Goal: Task Accomplishment & Management: Manage account settings

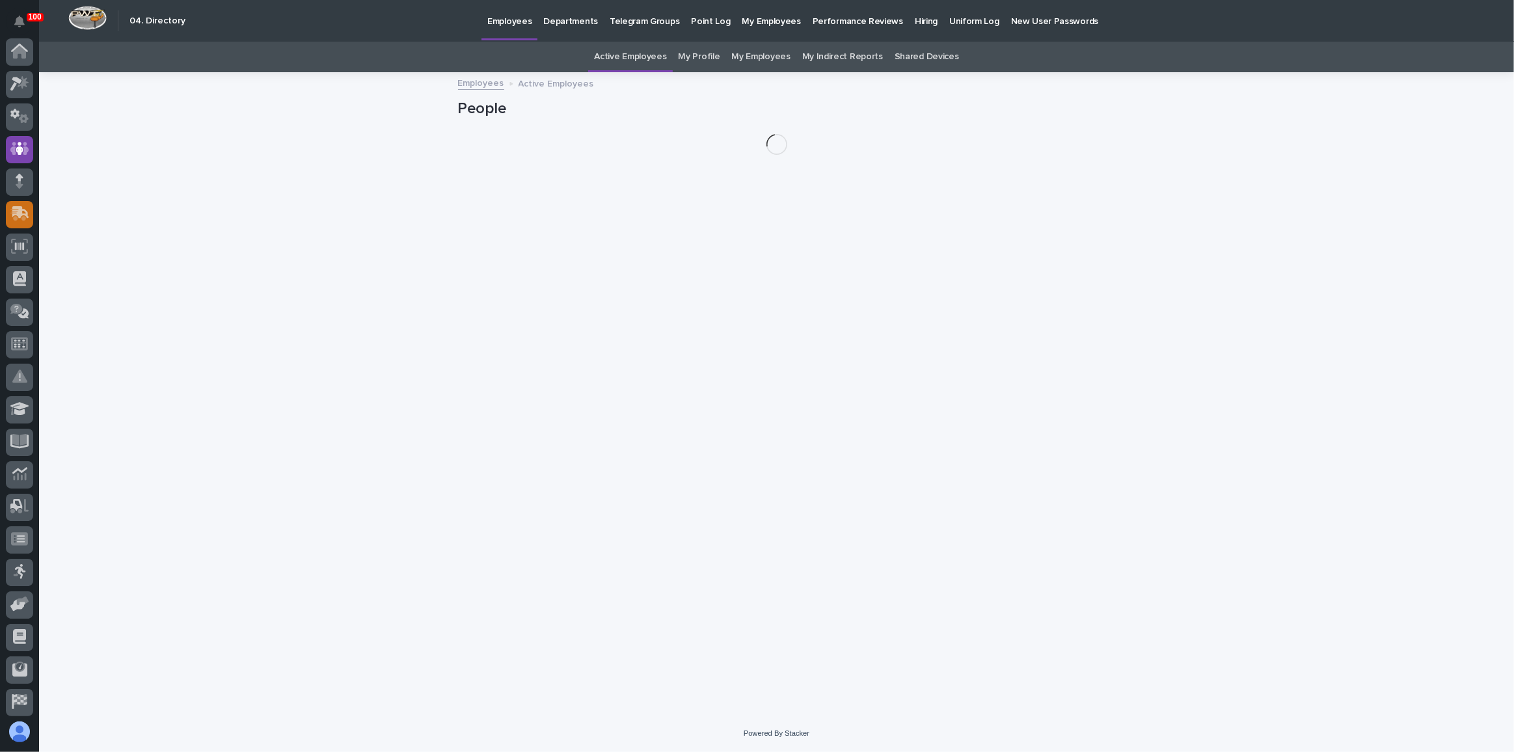
scroll to position [97, 0]
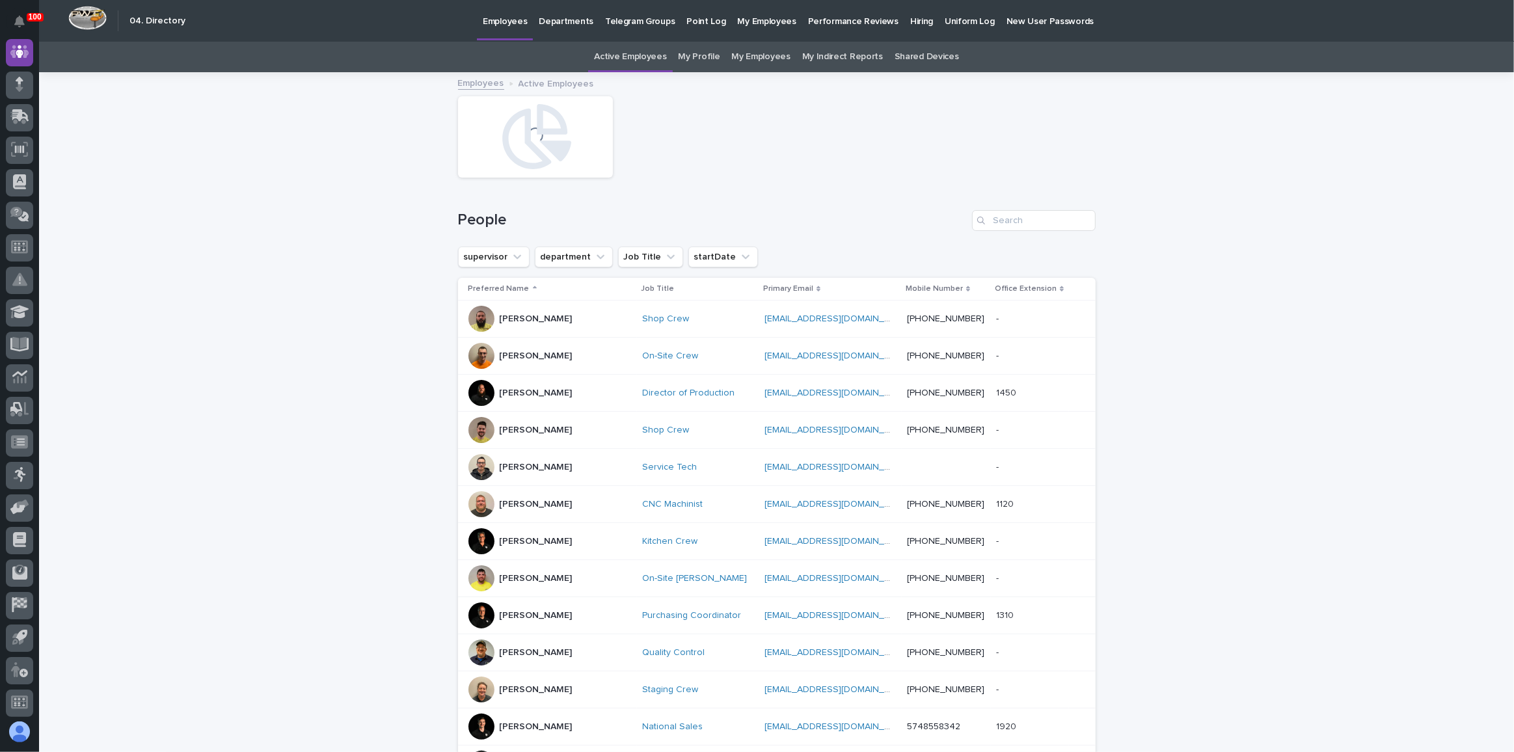
click at [757, 56] on link "My Employees" at bounding box center [760, 57] width 59 height 31
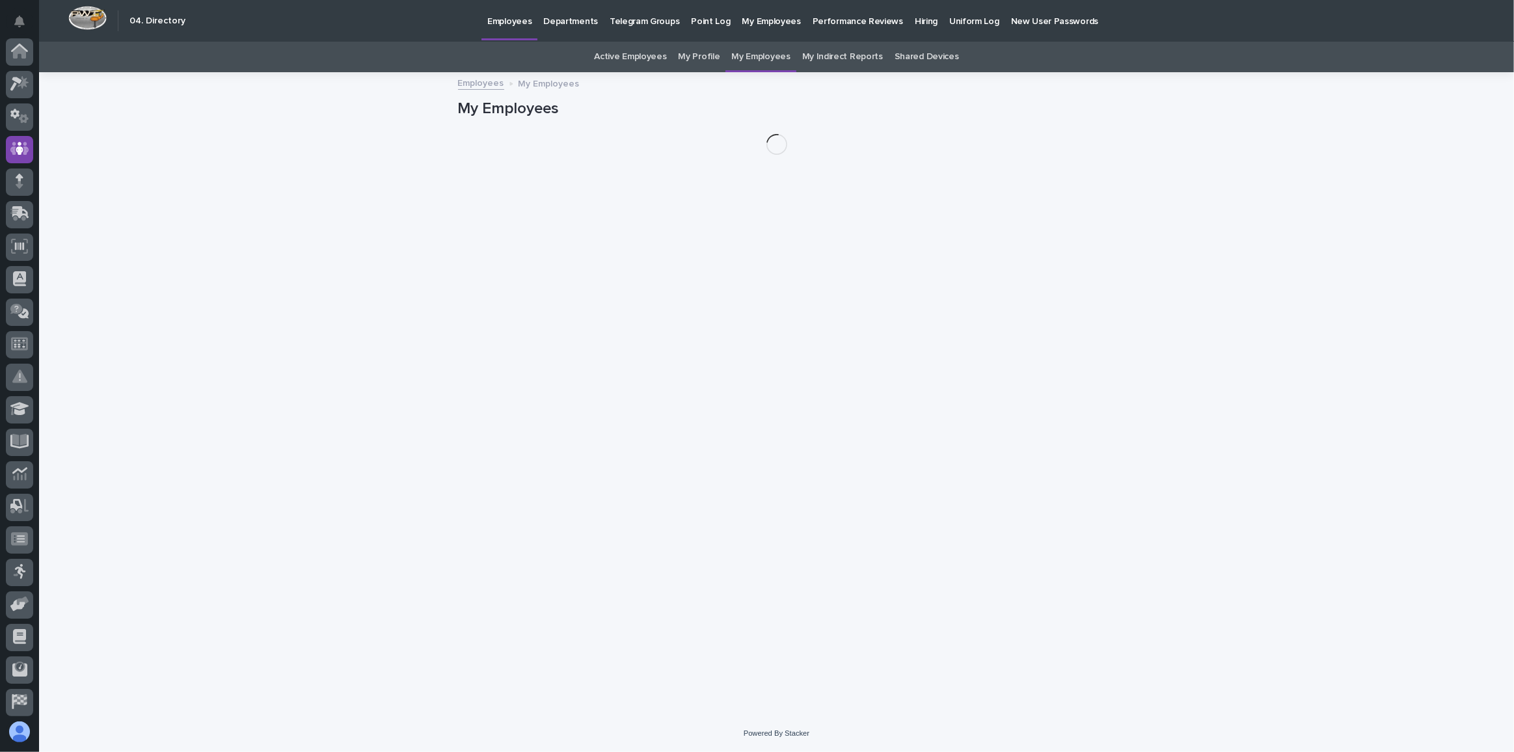
scroll to position [97, 0]
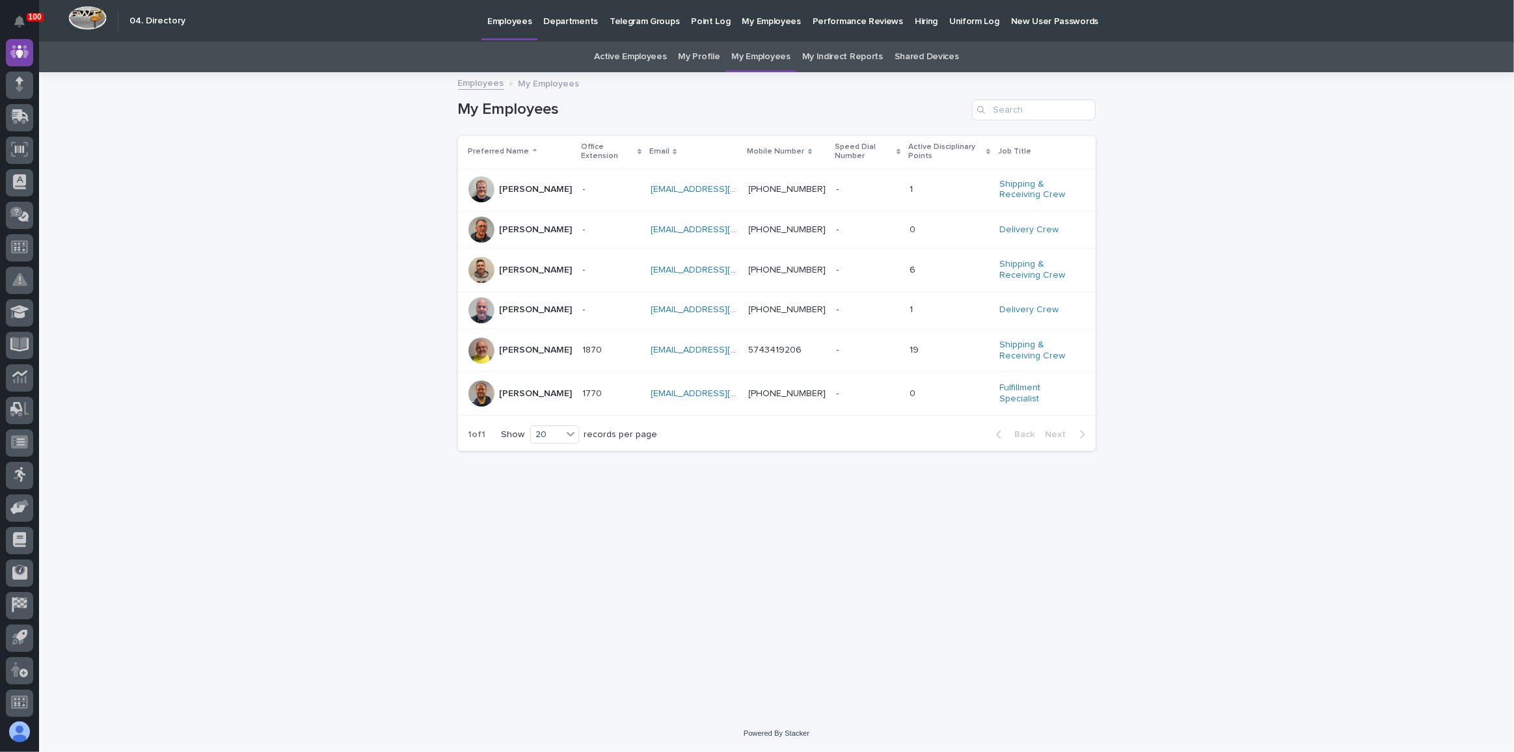
click at [626, 346] on div "1870 1870" at bounding box center [612, 350] width 58 height 21
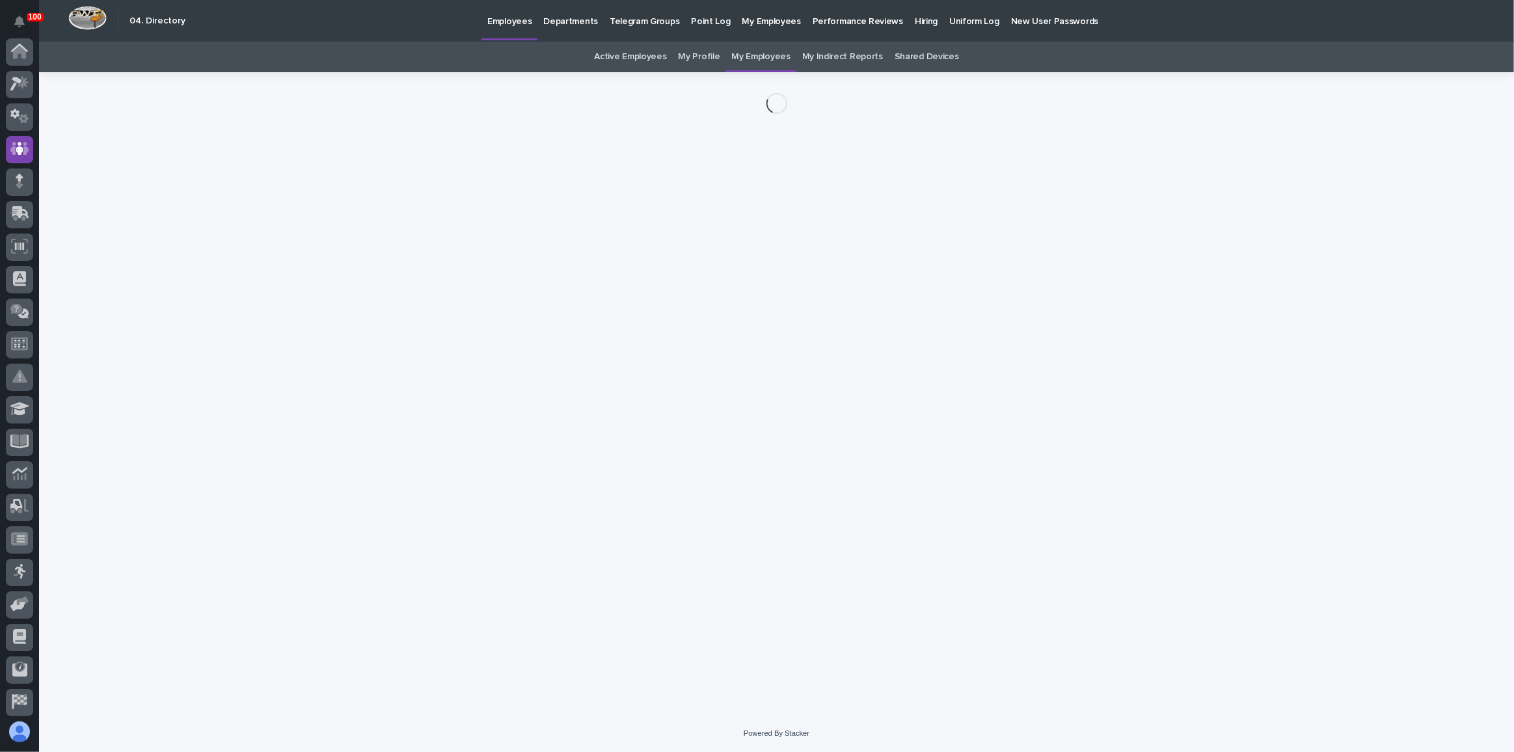
scroll to position [97, 0]
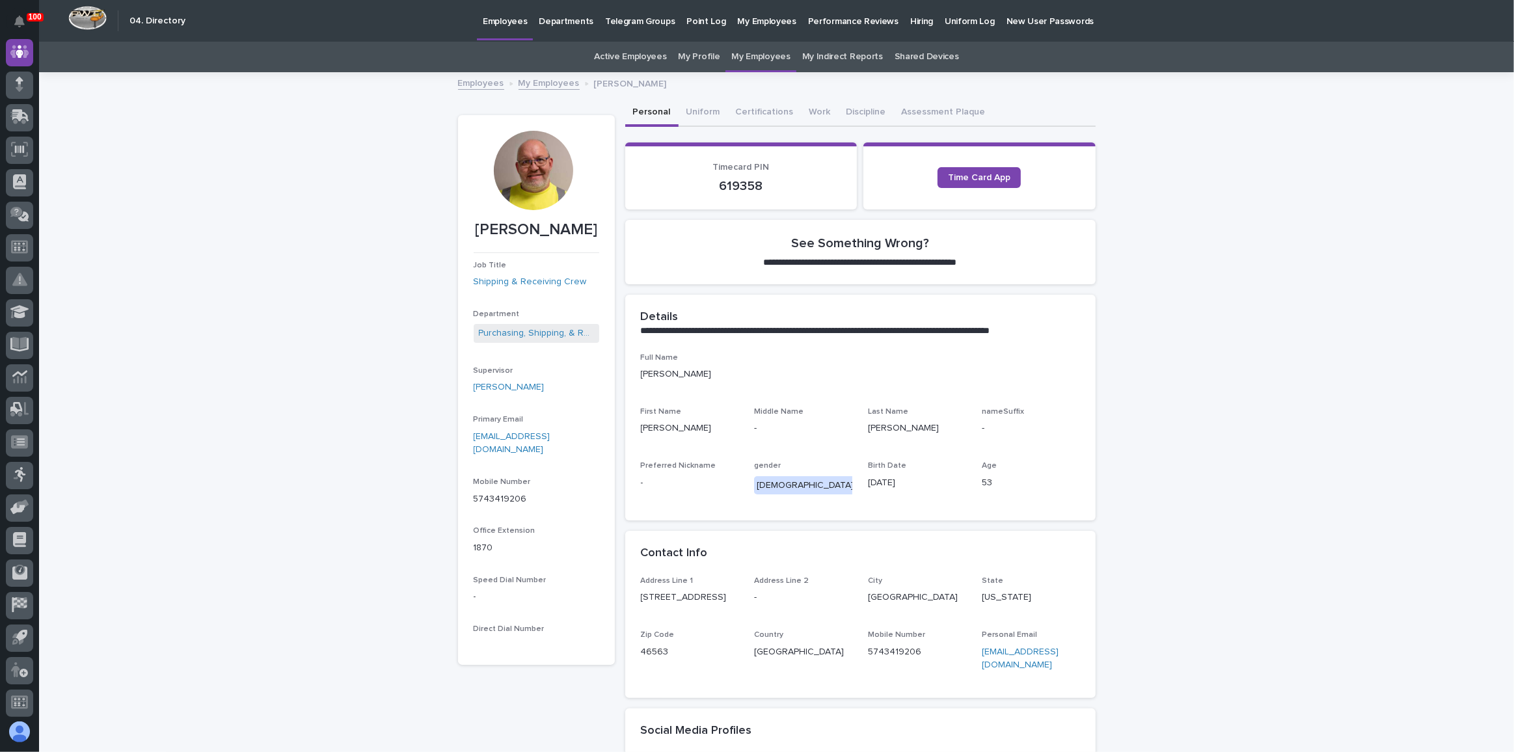
click at [806, 124] on button "Work" at bounding box center [820, 113] width 37 height 27
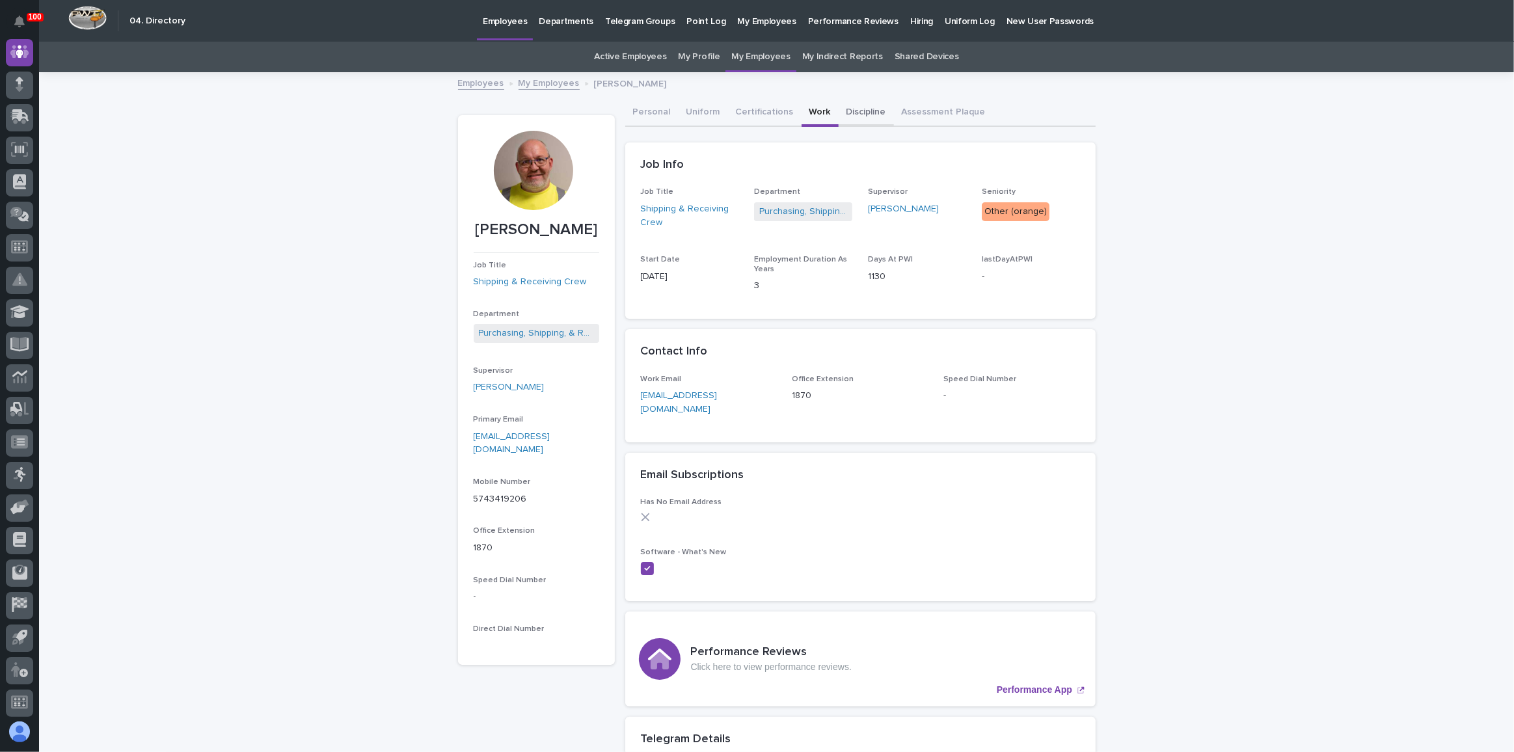
click at [843, 108] on button "Discipline" at bounding box center [866, 113] width 55 height 27
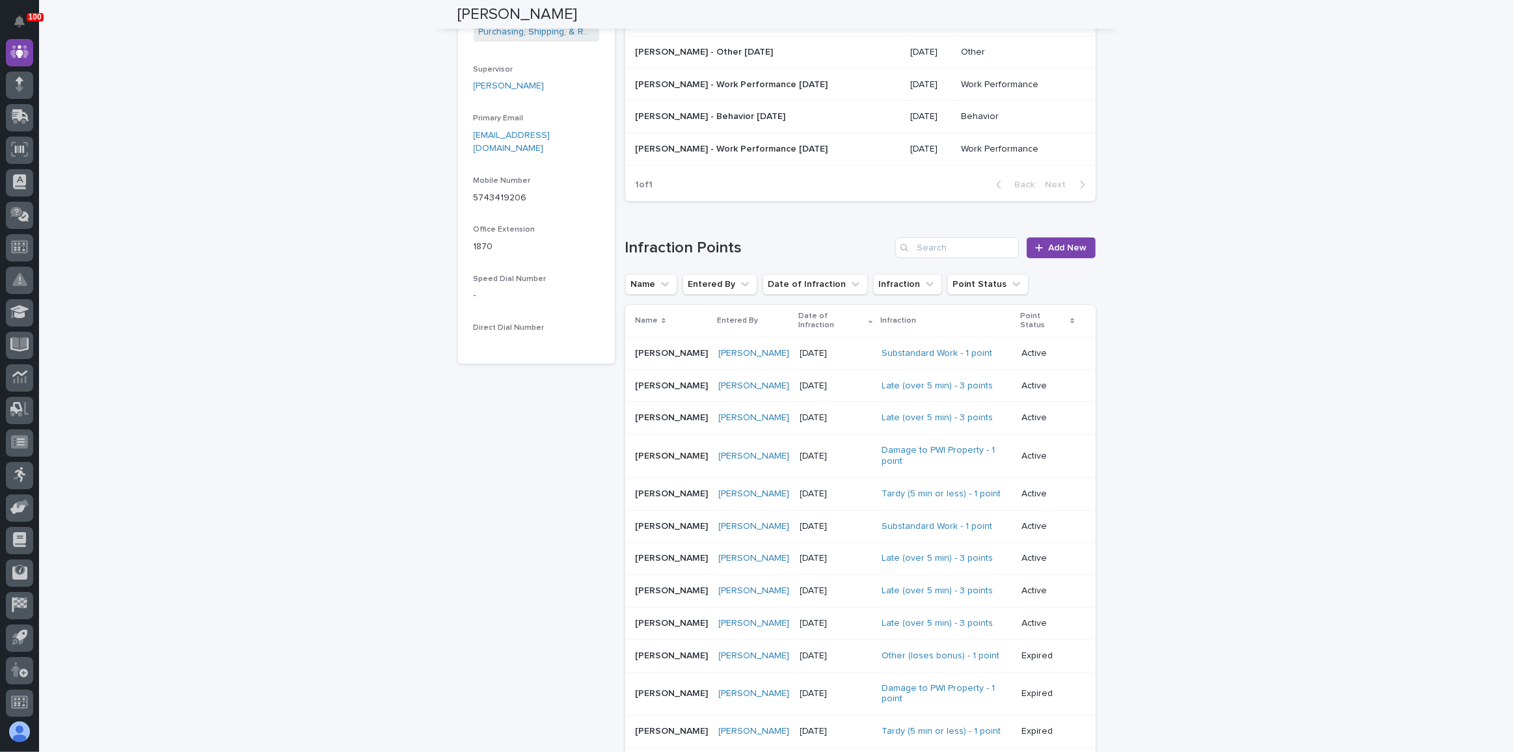
scroll to position [355, 0]
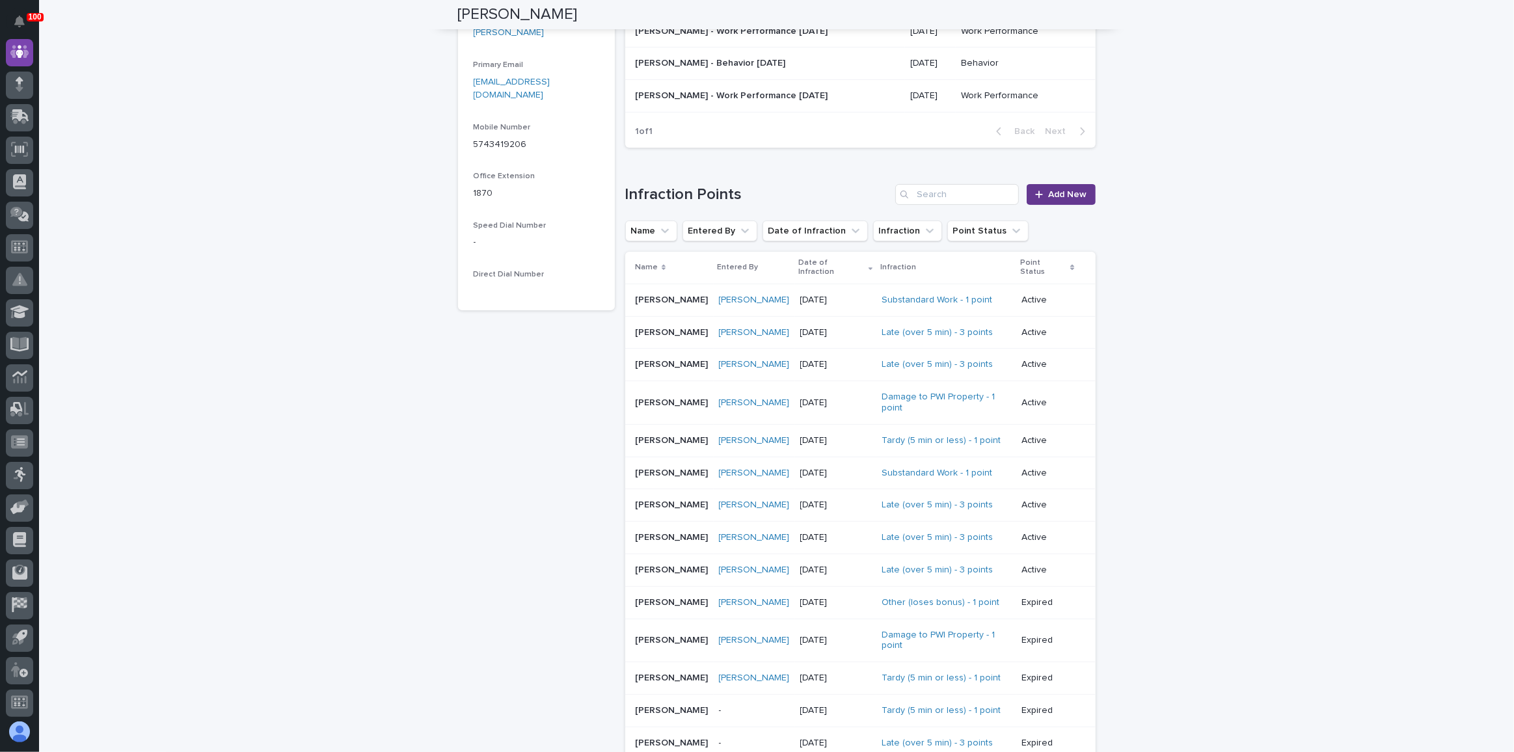
drag, startPoint x: 1068, startPoint y: 201, endPoint x: 1053, endPoint y: 201, distance: 15.0
click at [1050, 188] on div "Infraction Points Add New Name Entered By Date of Infraction Infraction Point S…" at bounding box center [860, 597] width 470 height 827
click at [1053, 201] on link "Add New" at bounding box center [1061, 194] width 68 height 21
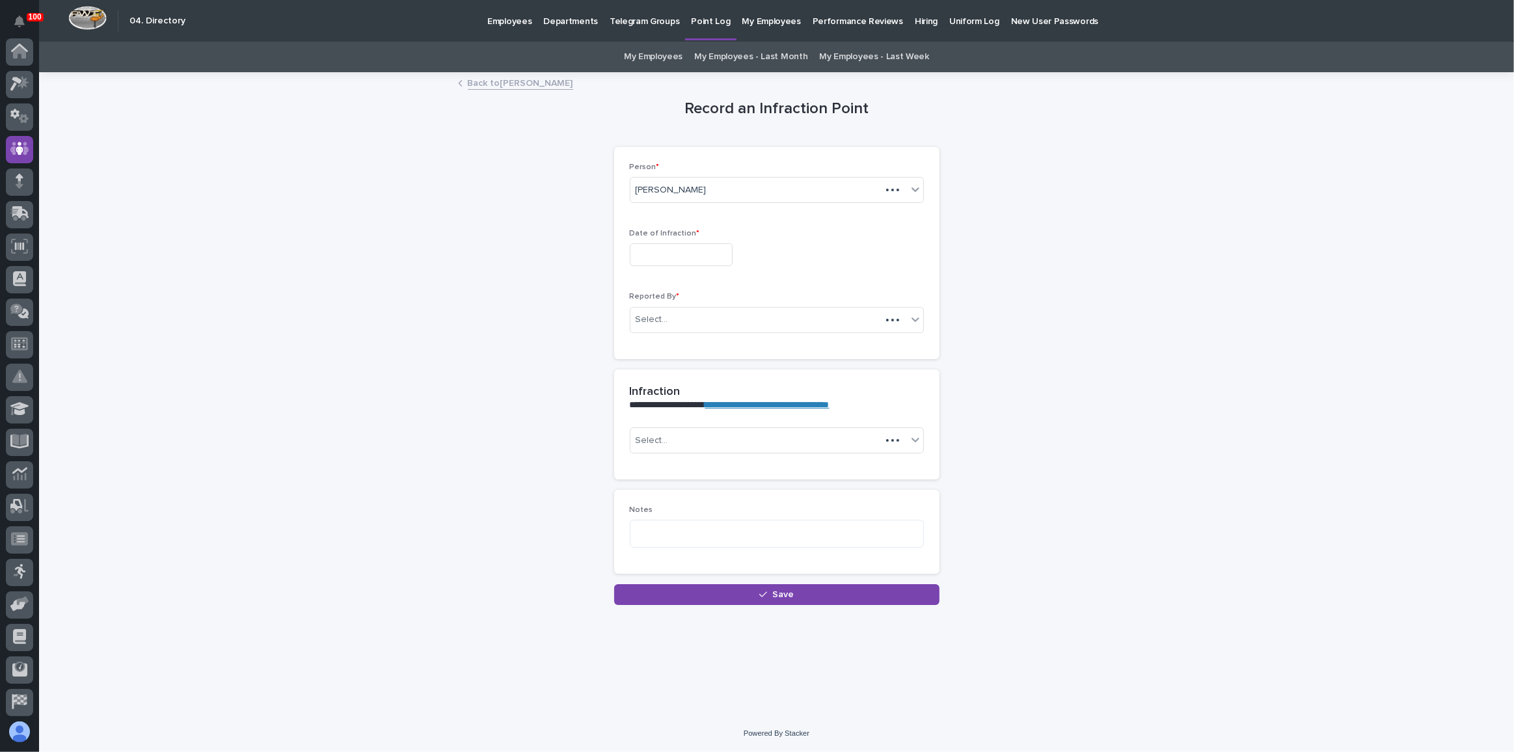
scroll to position [97, 0]
click at [685, 245] on input "text" at bounding box center [681, 254] width 103 height 23
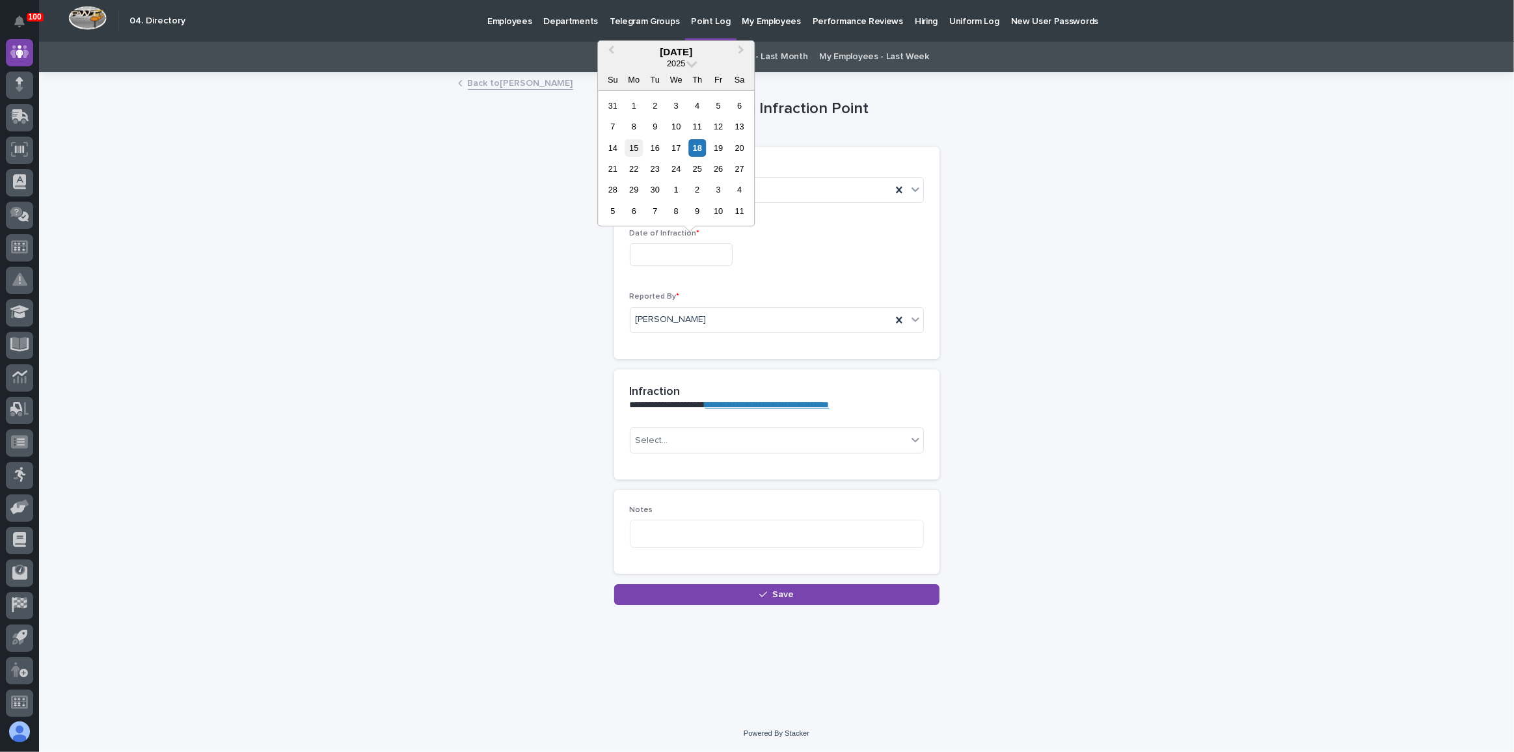
click at [631, 146] on div "15" at bounding box center [634, 148] width 18 height 18
type input "**********"
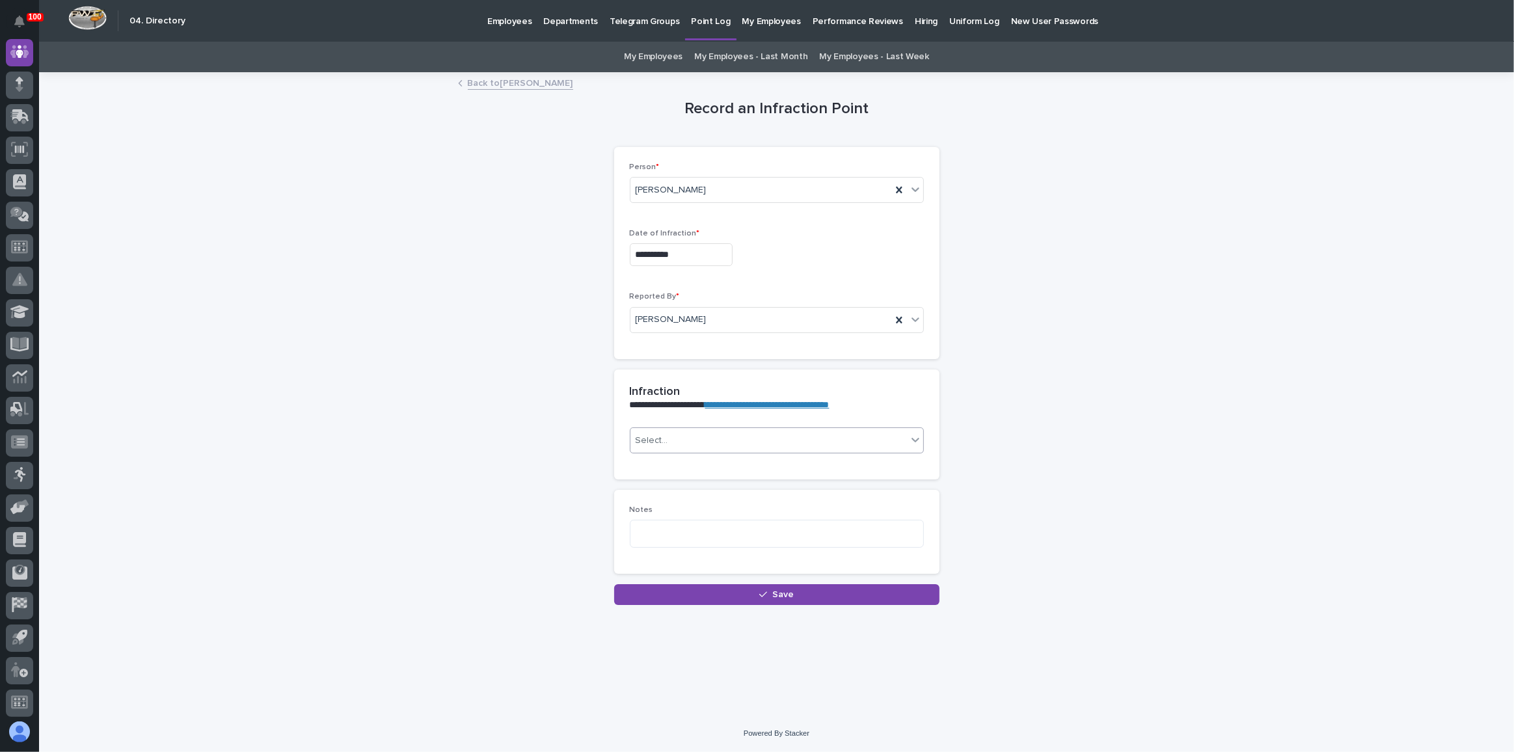
click at [686, 446] on div "Select..." at bounding box center [769, 440] width 277 height 21
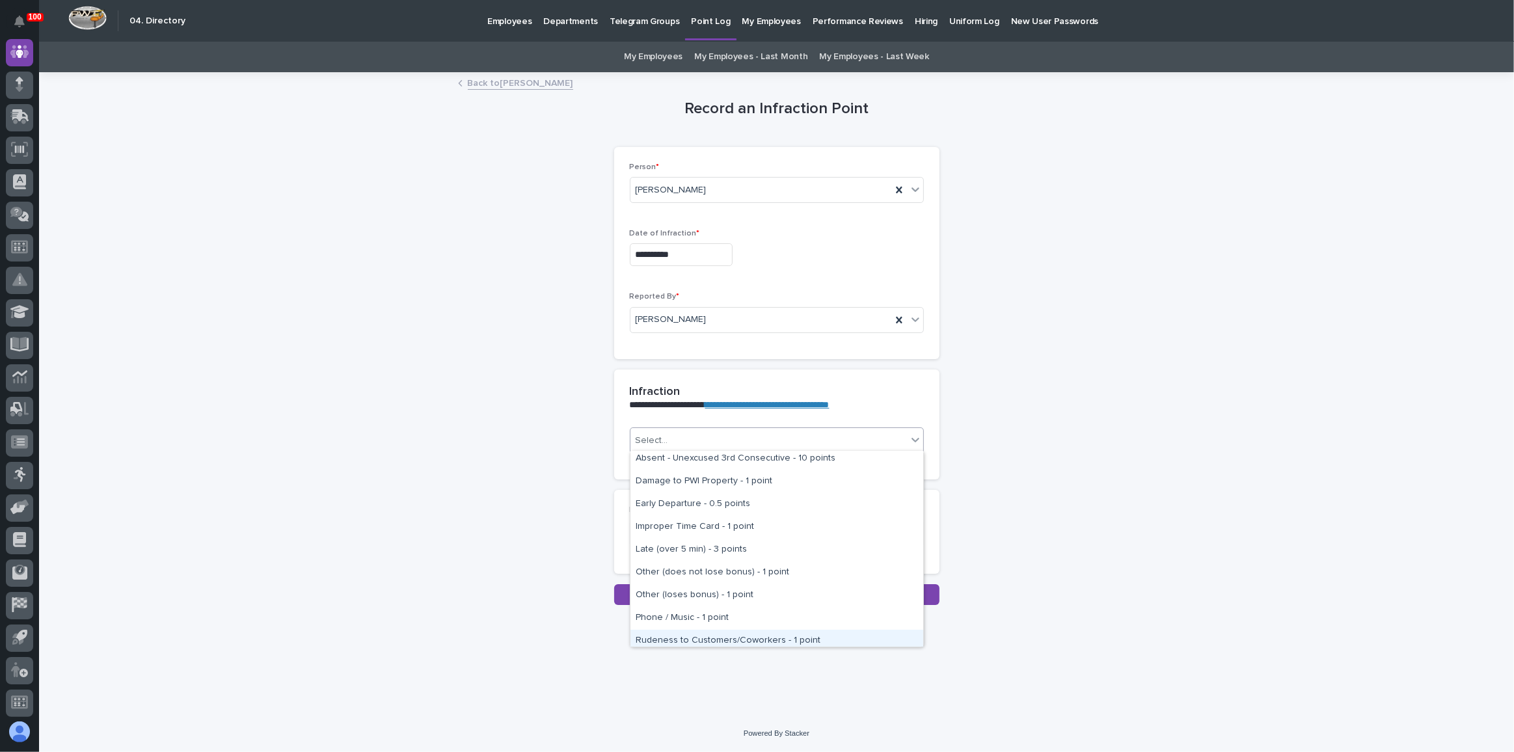
scroll to position [96, 0]
click at [718, 576] on div "Late (over 5 min) - 3 points" at bounding box center [777, 571] width 293 height 23
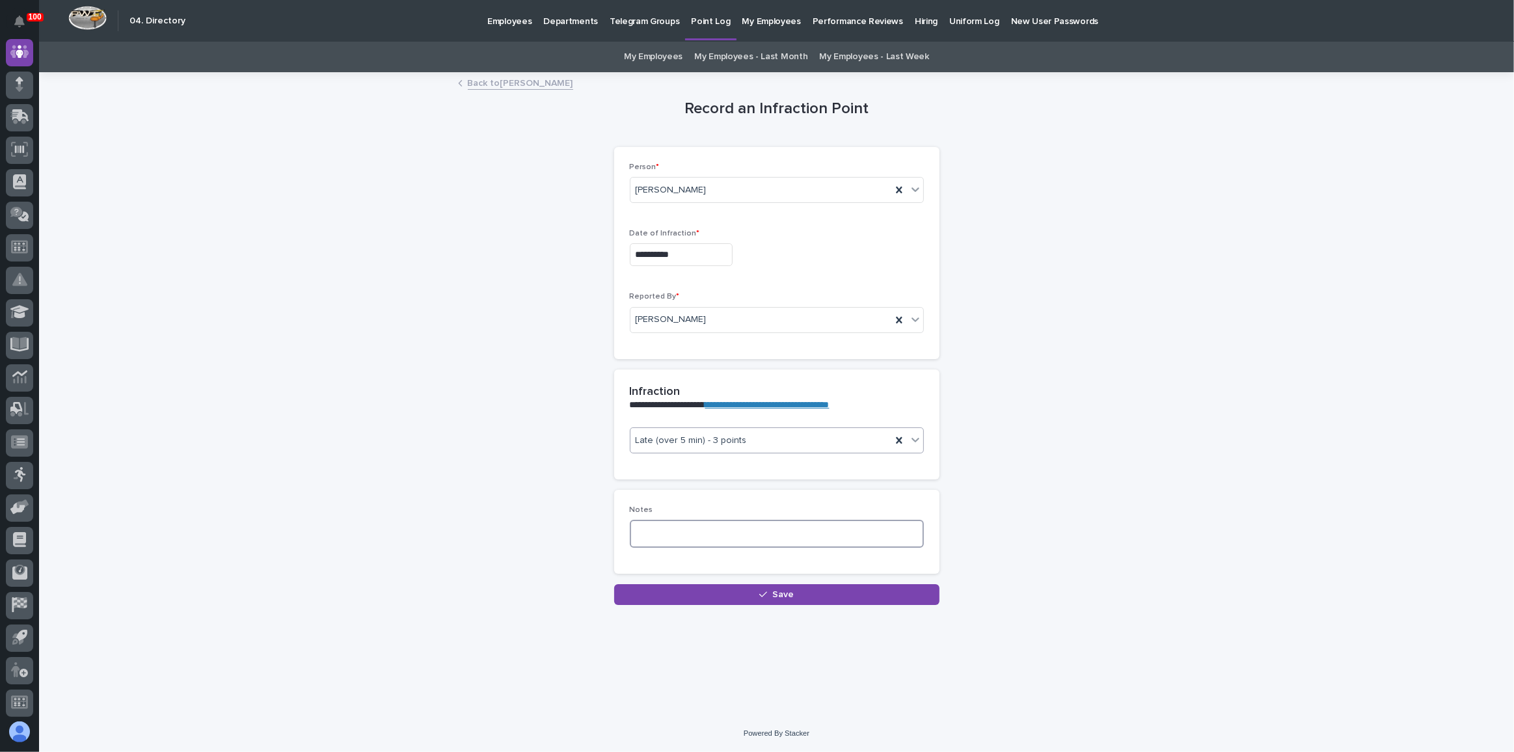
click at [659, 541] on textarea at bounding box center [777, 533] width 294 height 27
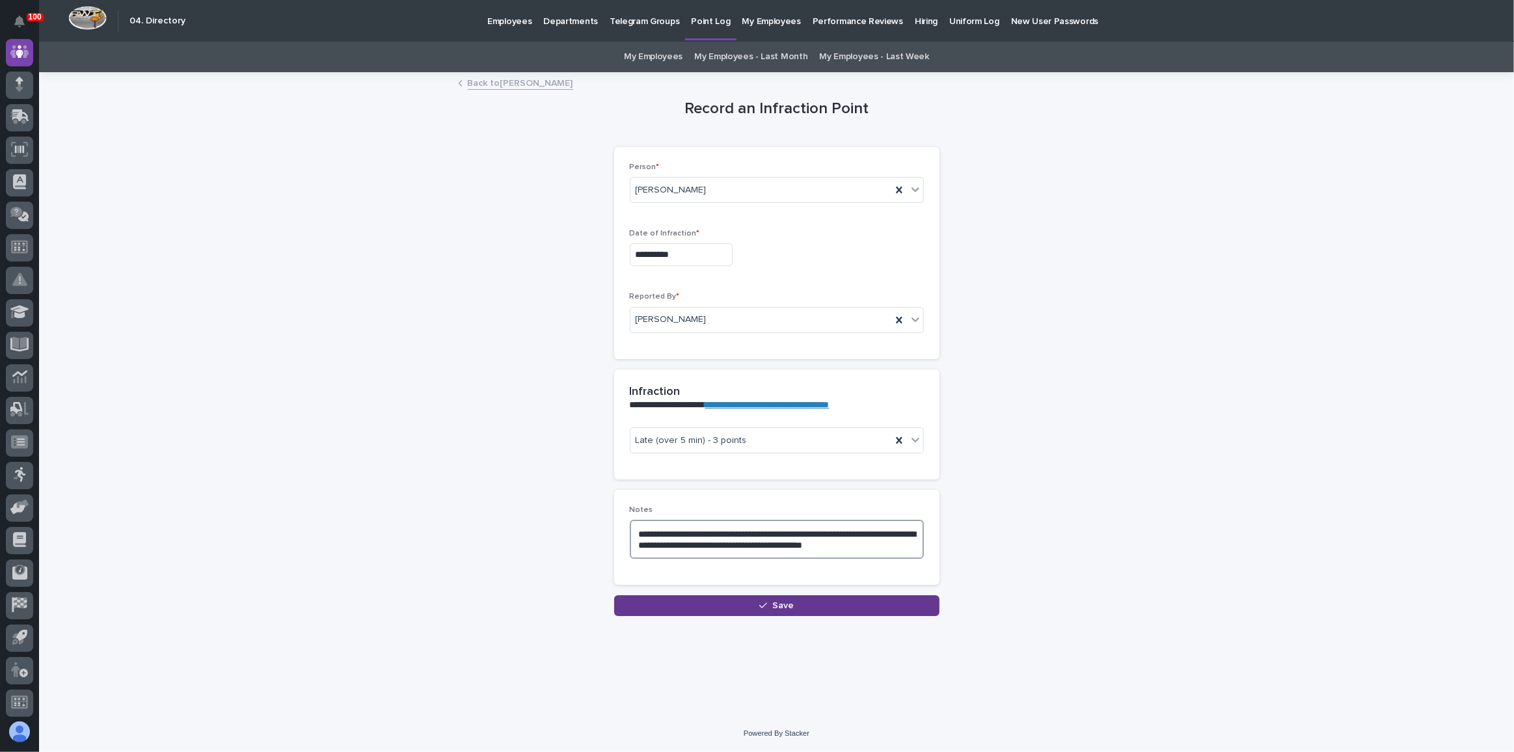
type textarea "**********"
click at [849, 605] on button "Save" at bounding box center [776, 605] width 325 height 21
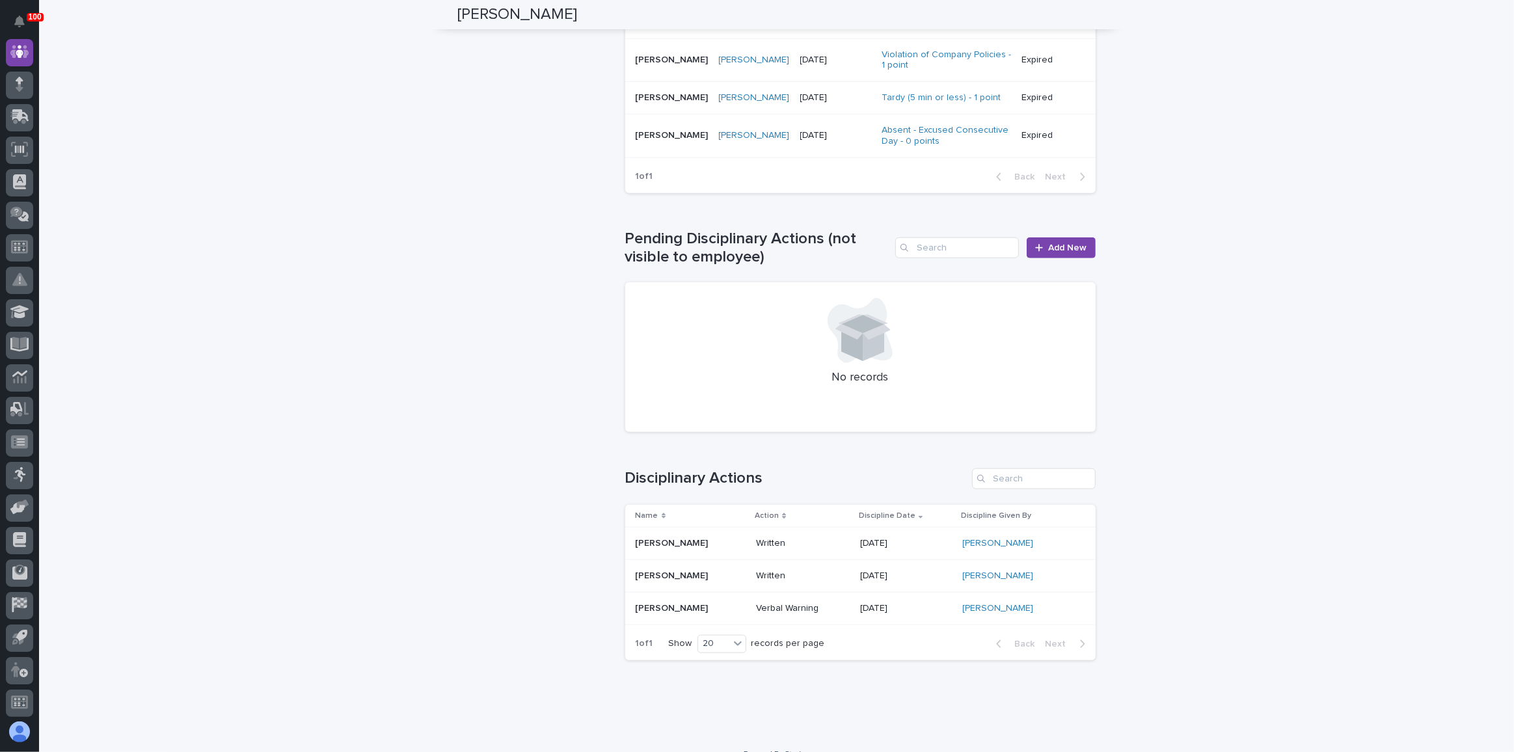
scroll to position [1206, 0]
click at [1061, 243] on span "Add New" at bounding box center [1068, 247] width 38 height 9
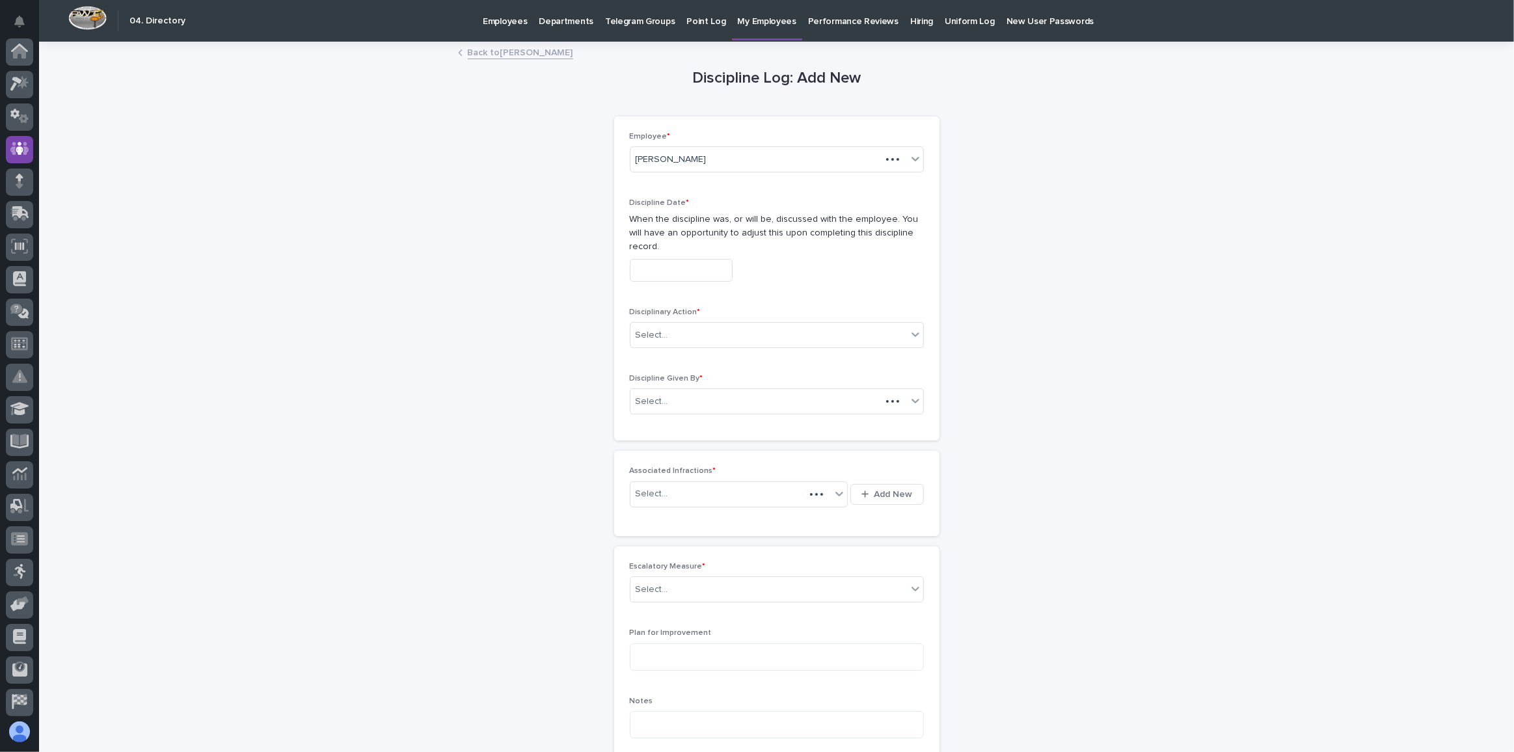
scroll to position [97, 0]
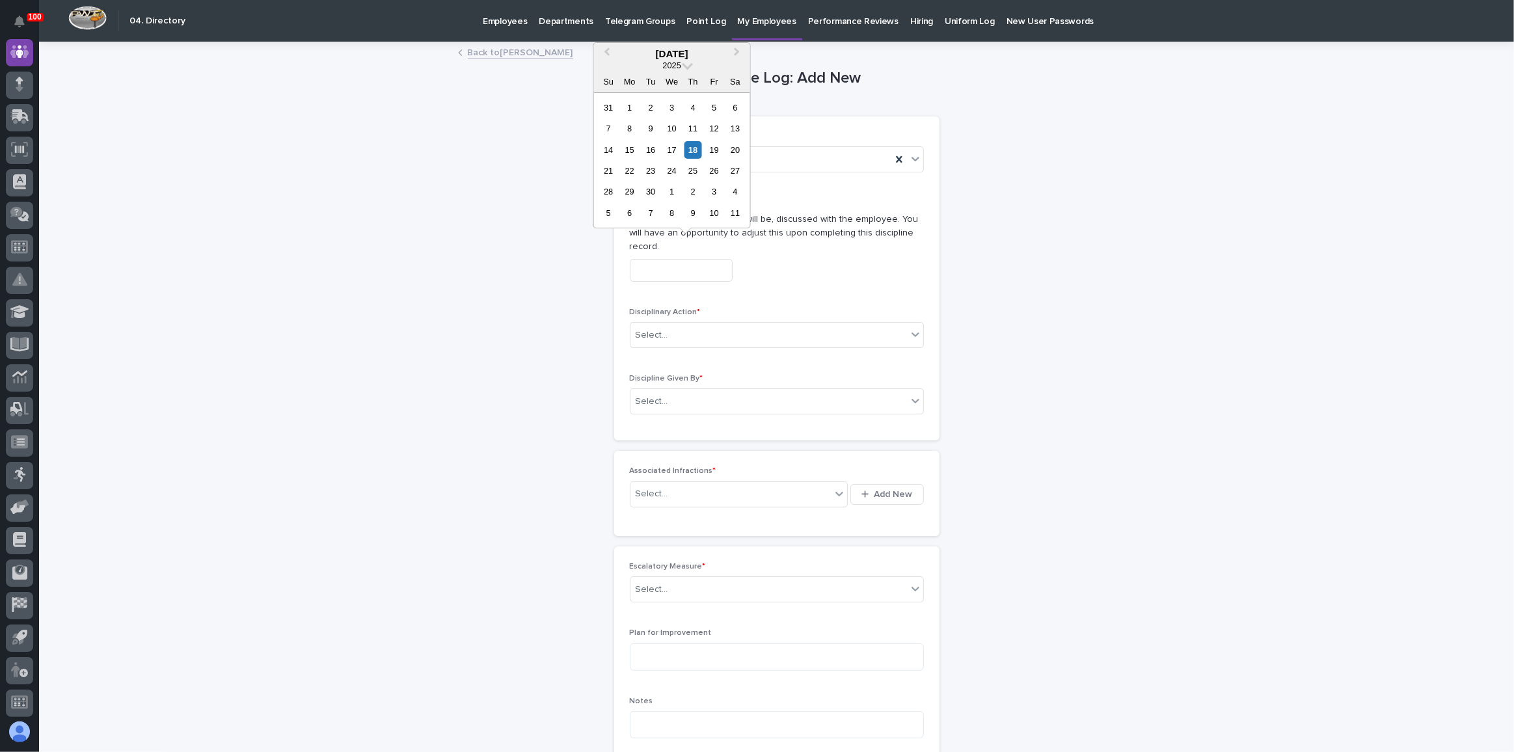
click at [686, 259] on input "text" at bounding box center [681, 270] width 103 height 23
click at [622, 144] on div "15" at bounding box center [630, 150] width 18 height 18
type input "**********"
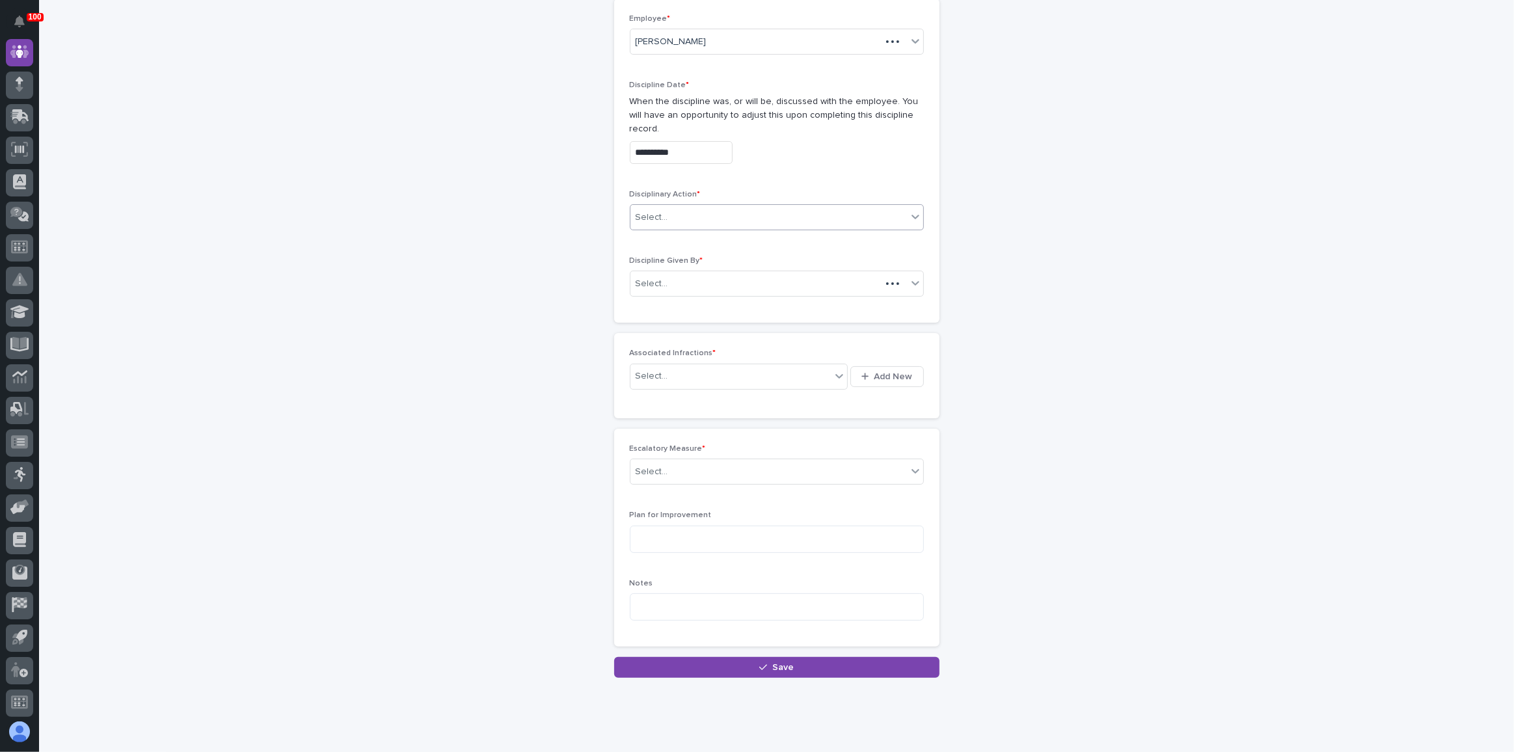
click at [644, 211] on div "Select..." at bounding box center [652, 218] width 33 height 14
click at [670, 264] on div "3 Day Suspension" at bounding box center [772, 271] width 293 height 23
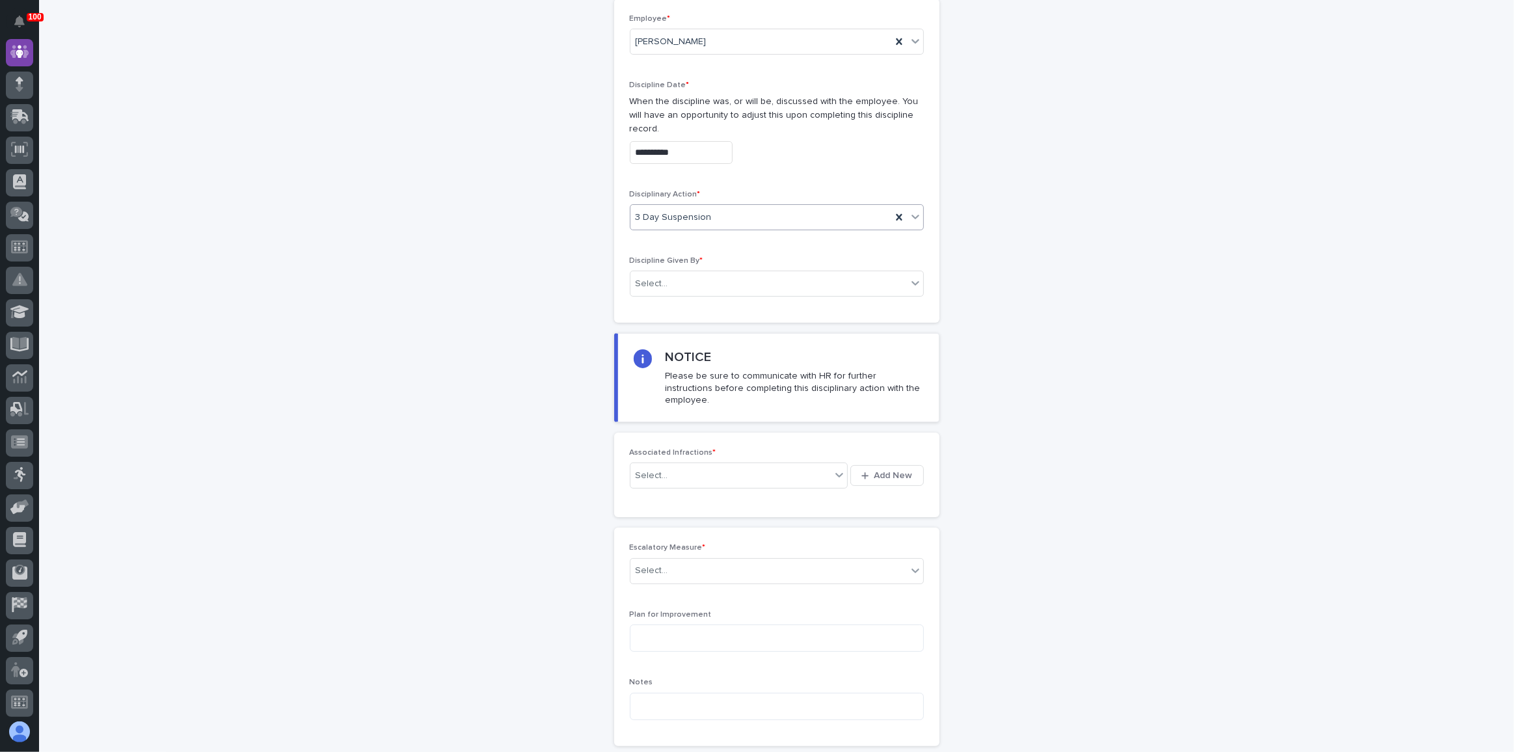
scroll to position [161, 0]
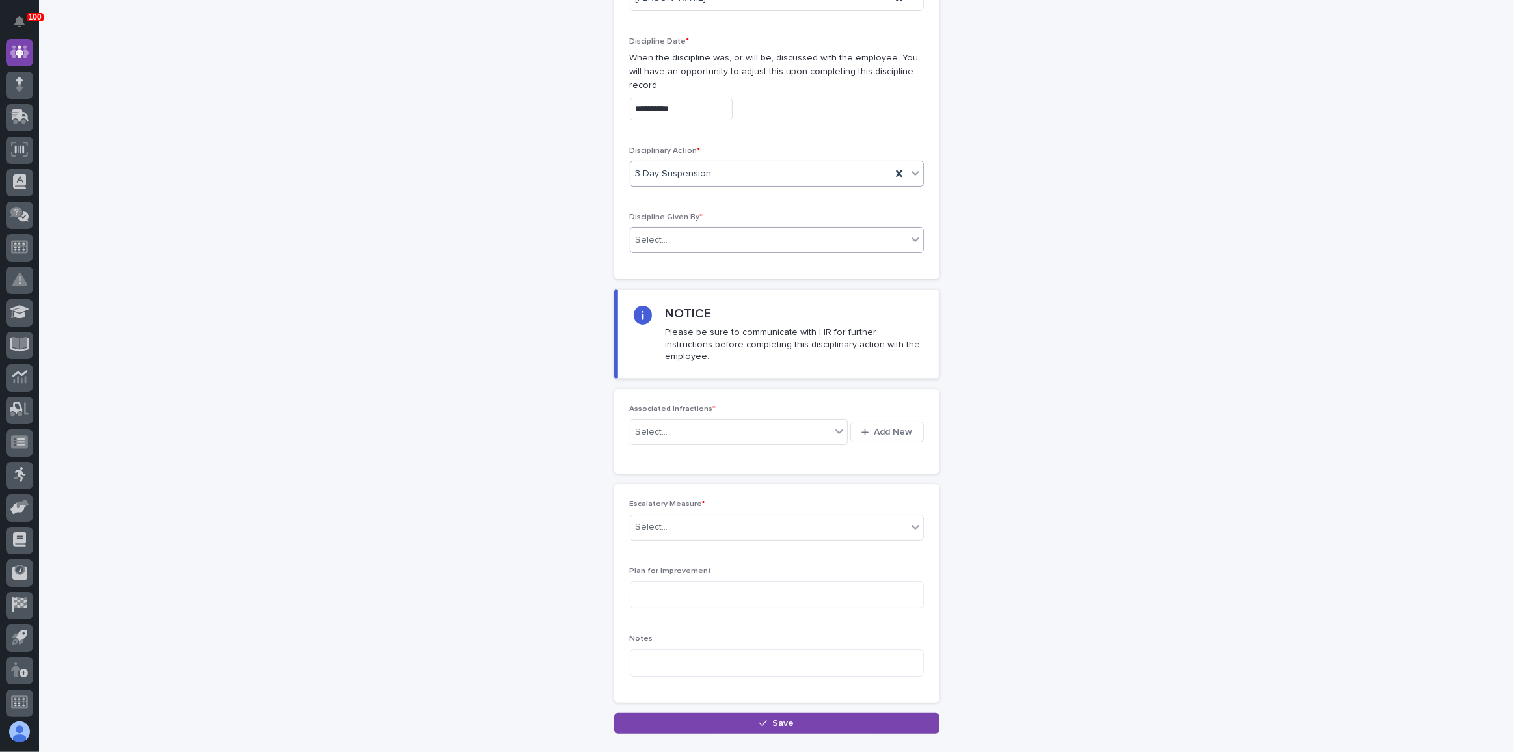
click at [669, 230] on div "Select..." at bounding box center [769, 240] width 277 height 21
type input "******"
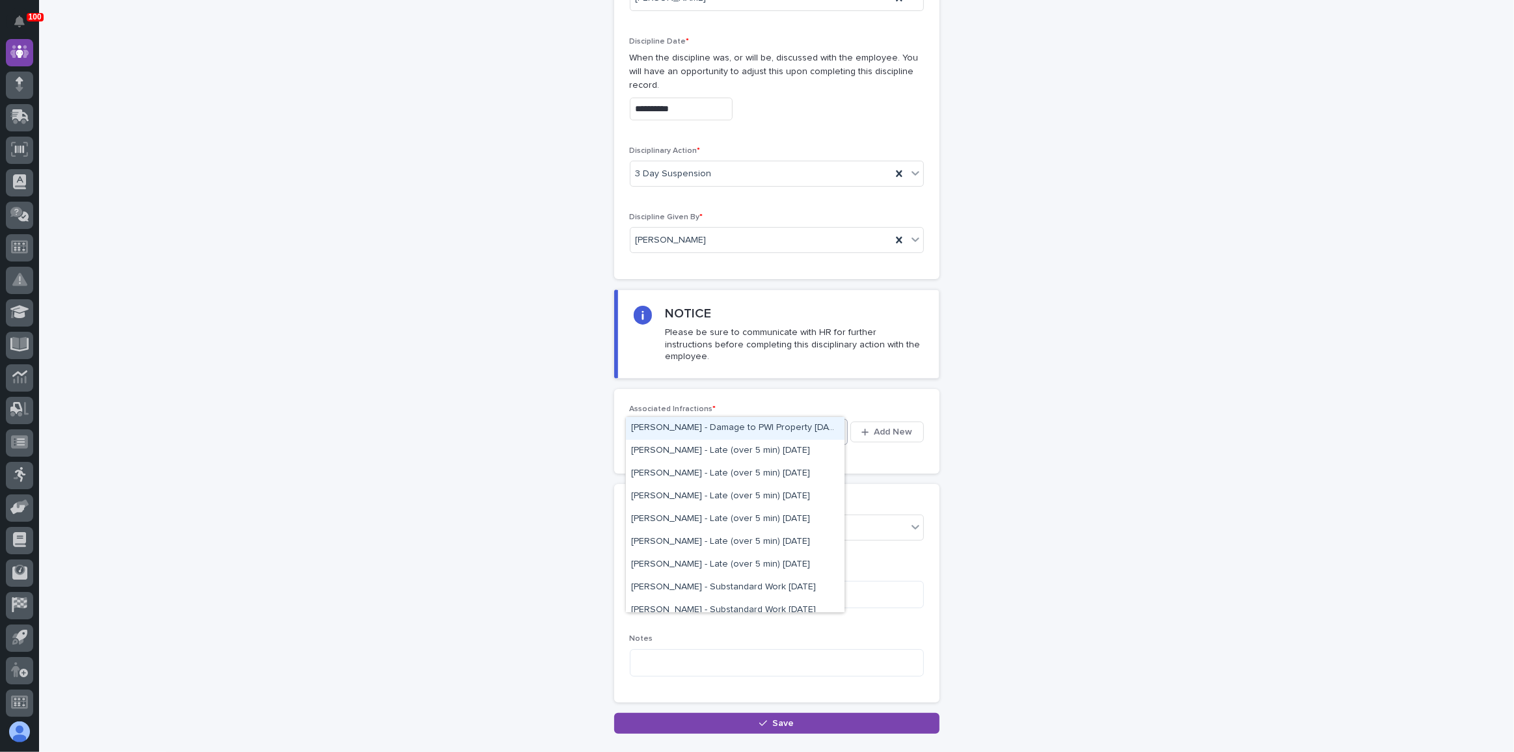
click at [636, 426] on div "Select..." at bounding box center [652, 433] width 33 height 14
click at [659, 432] on div "[PERSON_NAME] - Damage to PWI Property [DATE]" at bounding box center [735, 428] width 219 height 23
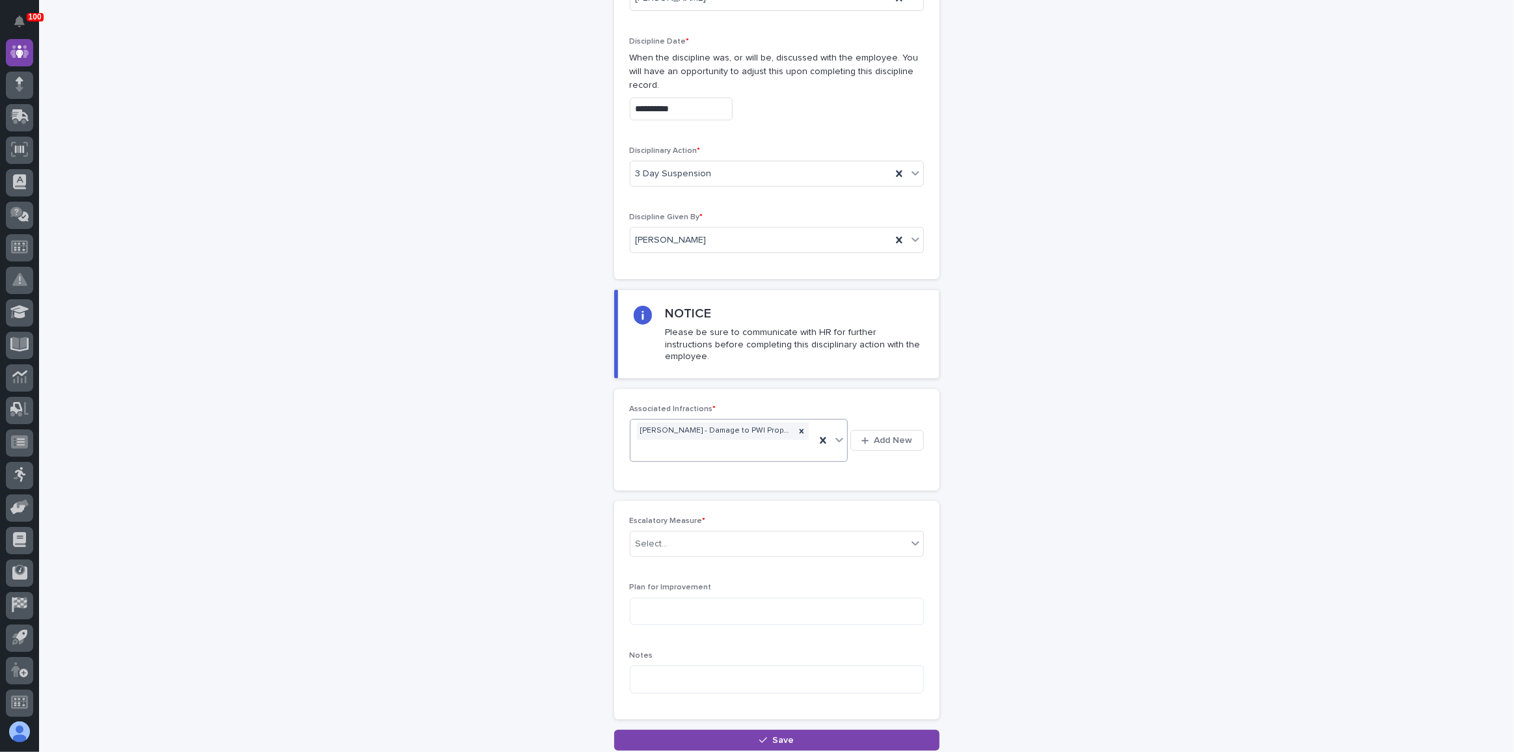
scroll to position [170, 0]
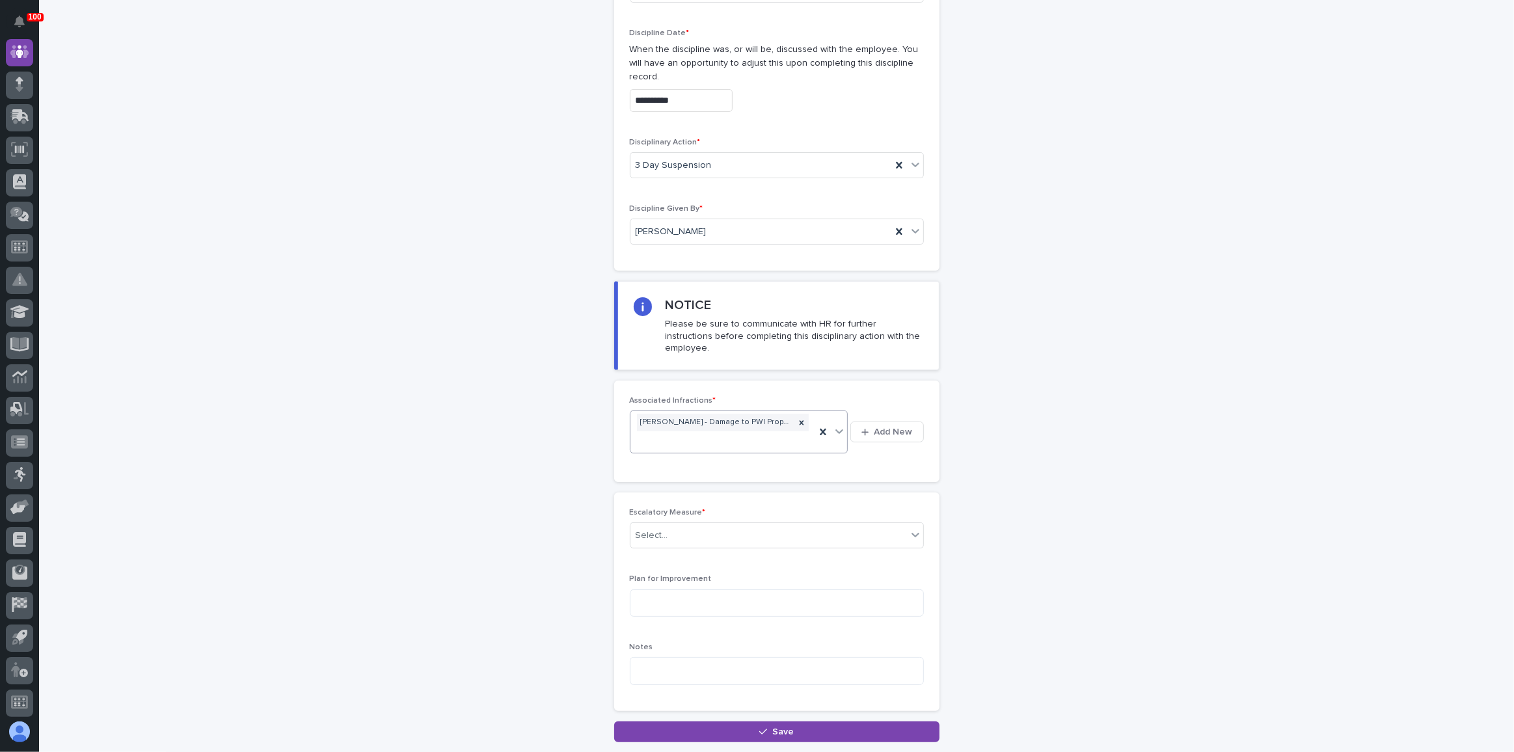
click at [668, 414] on div "[PERSON_NAME] - Damage to PWI Property [DATE]" at bounding box center [723, 432] width 185 height 42
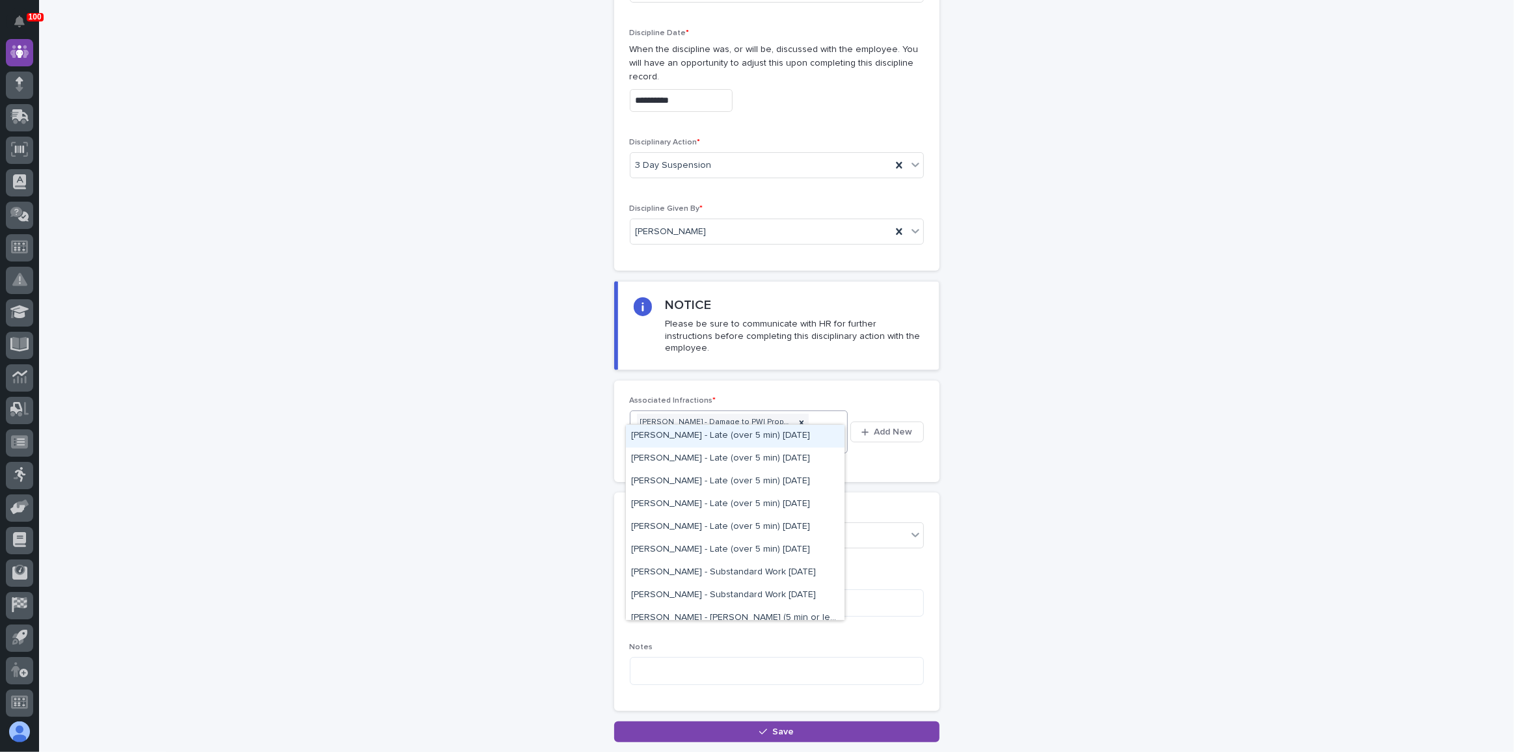
click at [679, 437] on div "[PERSON_NAME] - Late (over 5 min) [DATE]" at bounding box center [735, 436] width 219 height 23
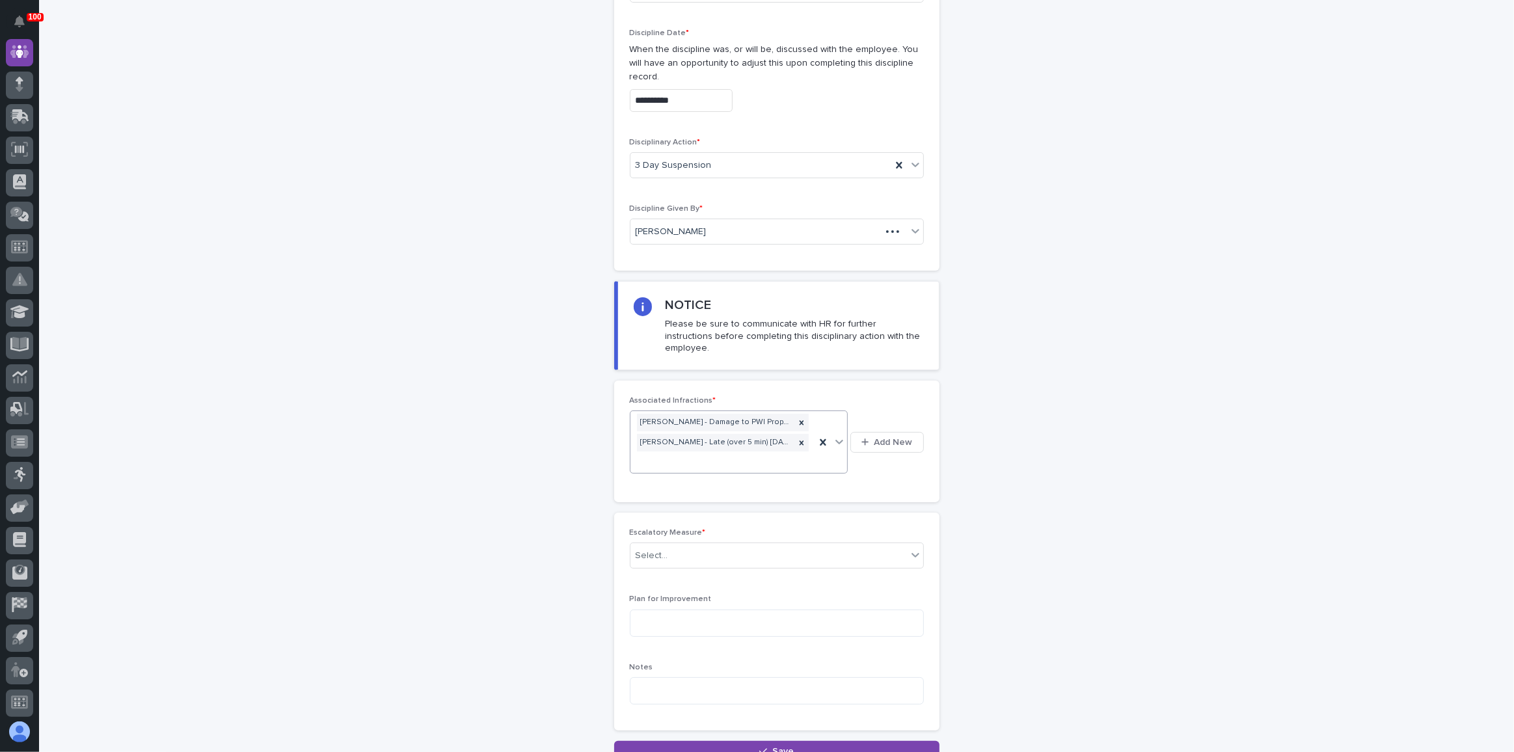
click at [808, 414] on div "[PERSON_NAME] - Damage to PWI Property [DATE] [PERSON_NAME] - Late (over 5 min)…" at bounding box center [723, 441] width 185 height 61
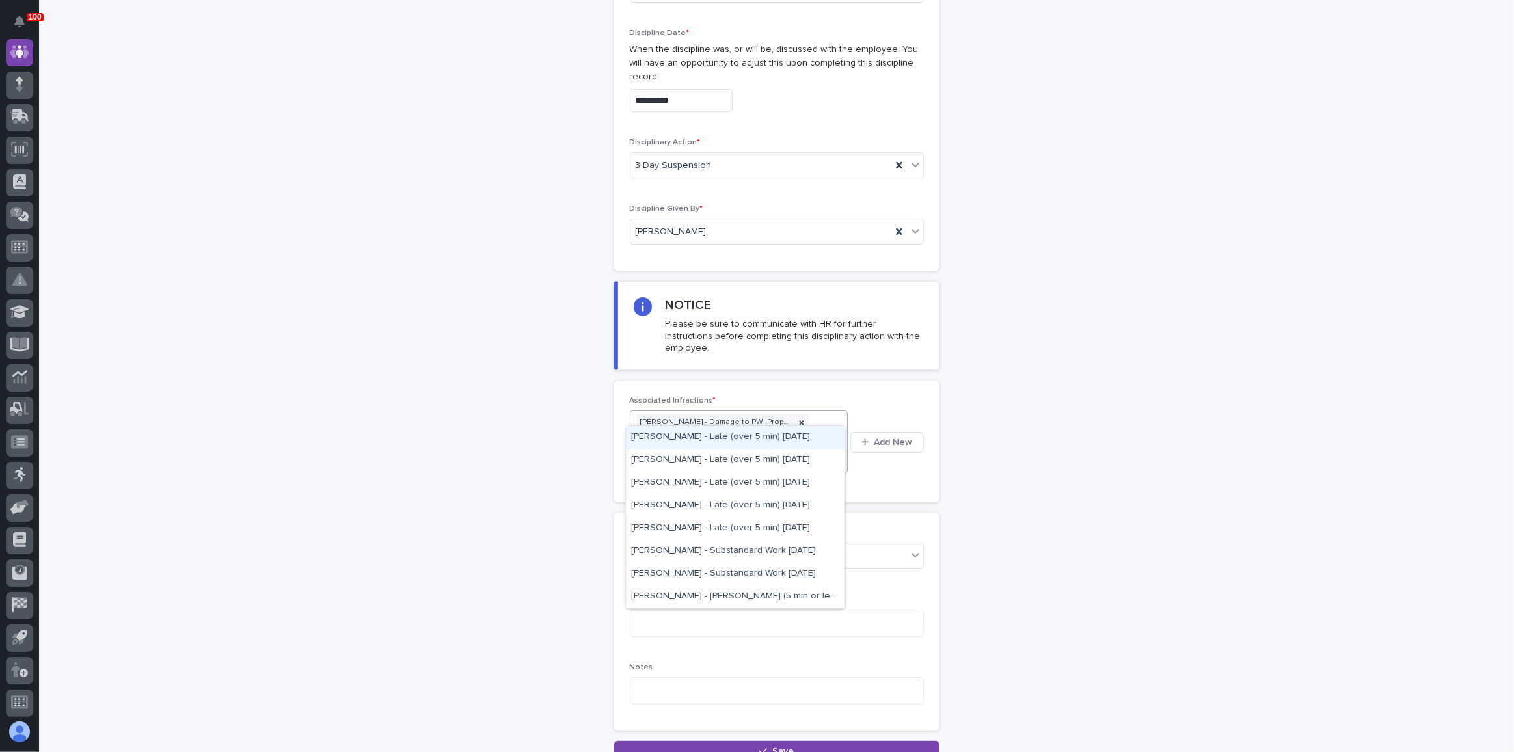
click at [787, 440] on div "[PERSON_NAME] - Late (over 5 min) [DATE]" at bounding box center [735, 437] width 219 height 23
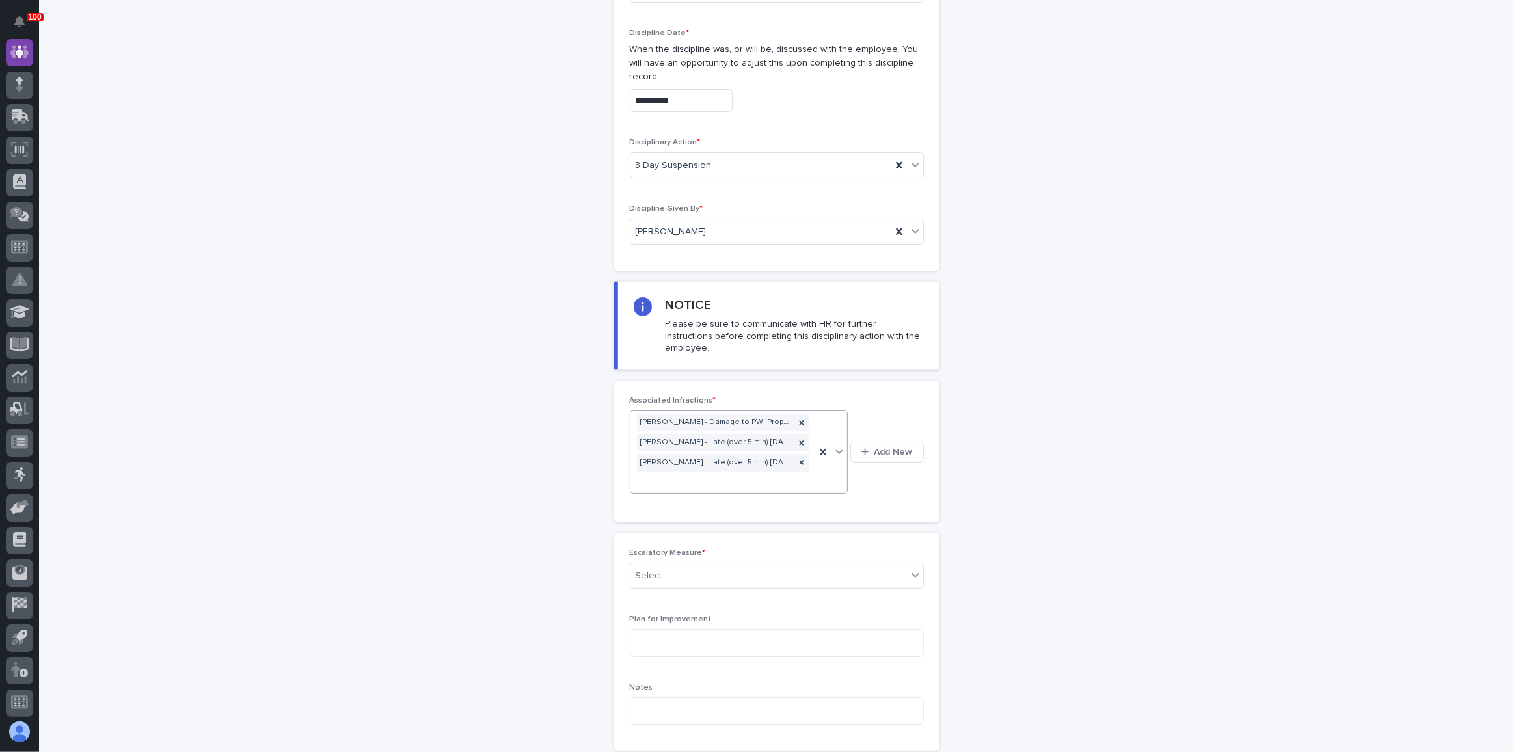
scroll to position [180, 0]
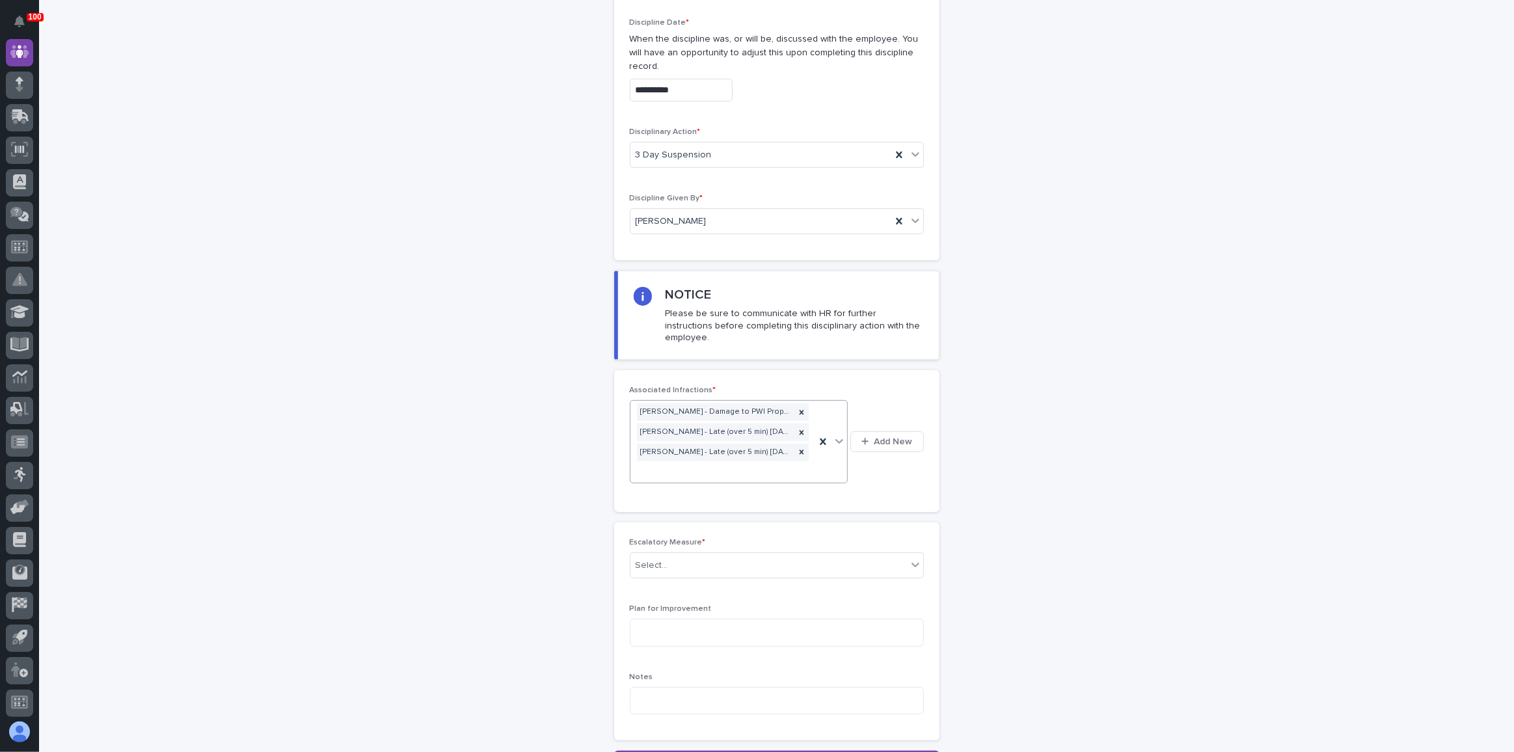
click at [797, 422] on div "[PERSON_NAME] - Damage to PWI Property [DATE] [PERSON_NAME] - Late (over 5 min)…" at bounding box center [723, 441] width 185 height 81
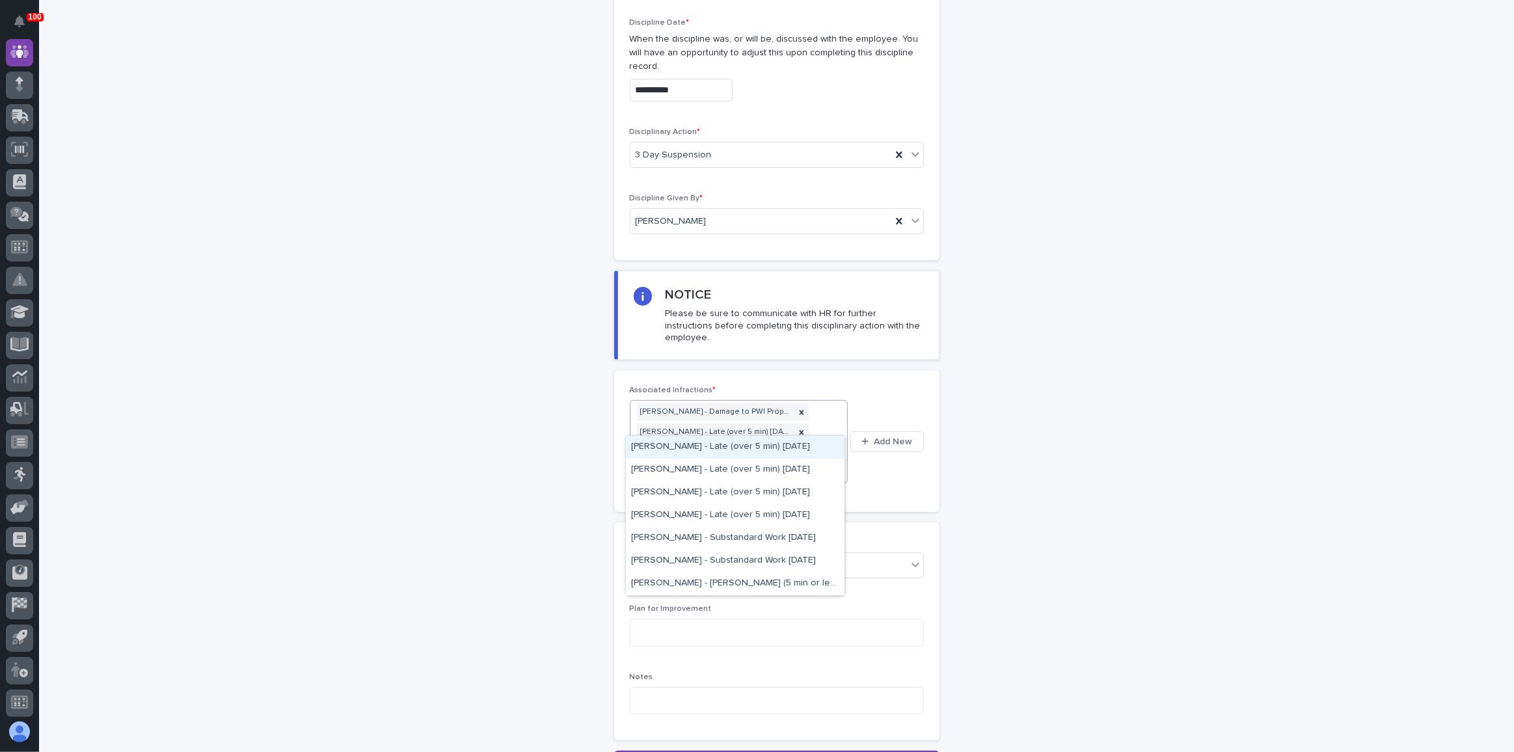
click at [787, 446] on div "[PERSON_NAME] - Late (over 5 min) [DATE]" at bounding box center [735, 447] width 219 height 23
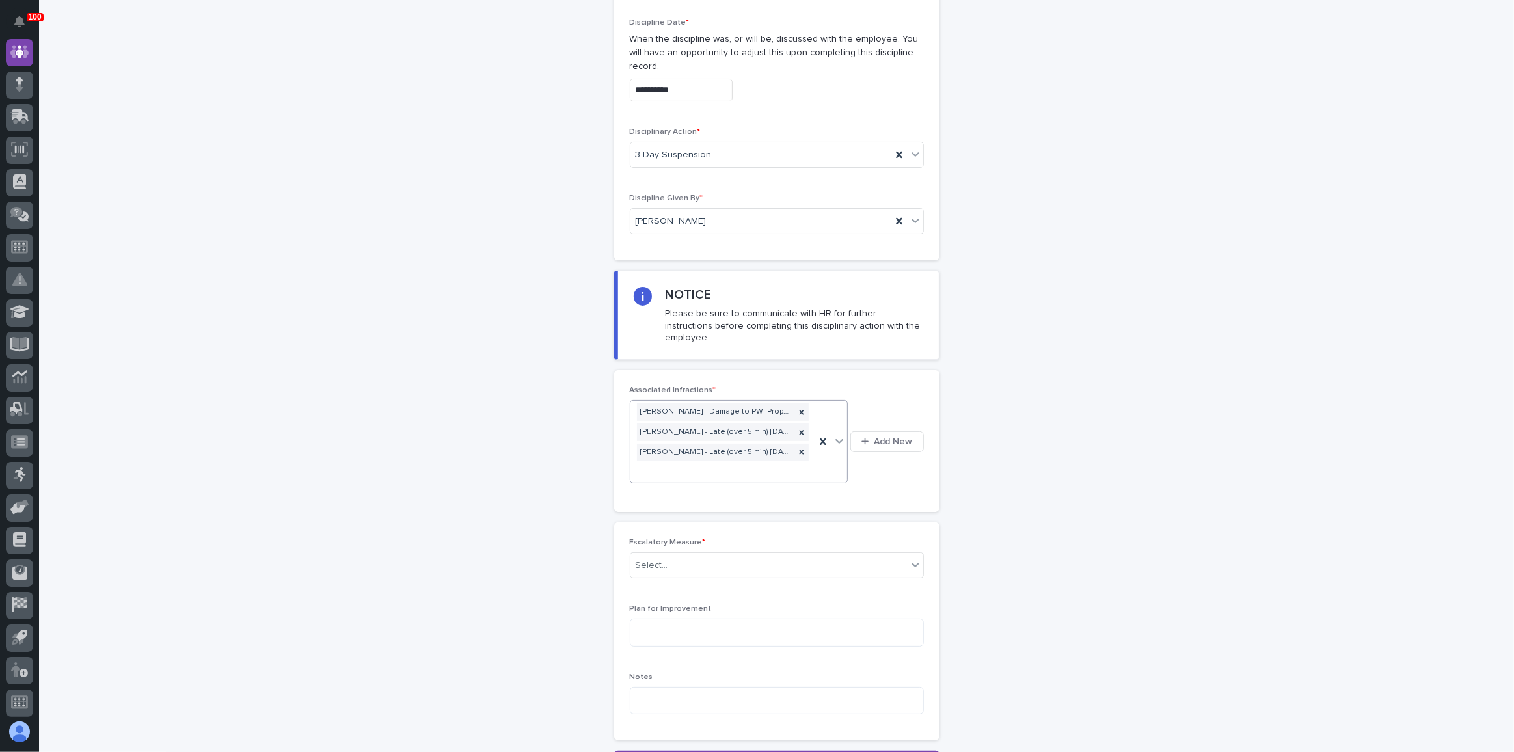
scroll to position [190, 0]
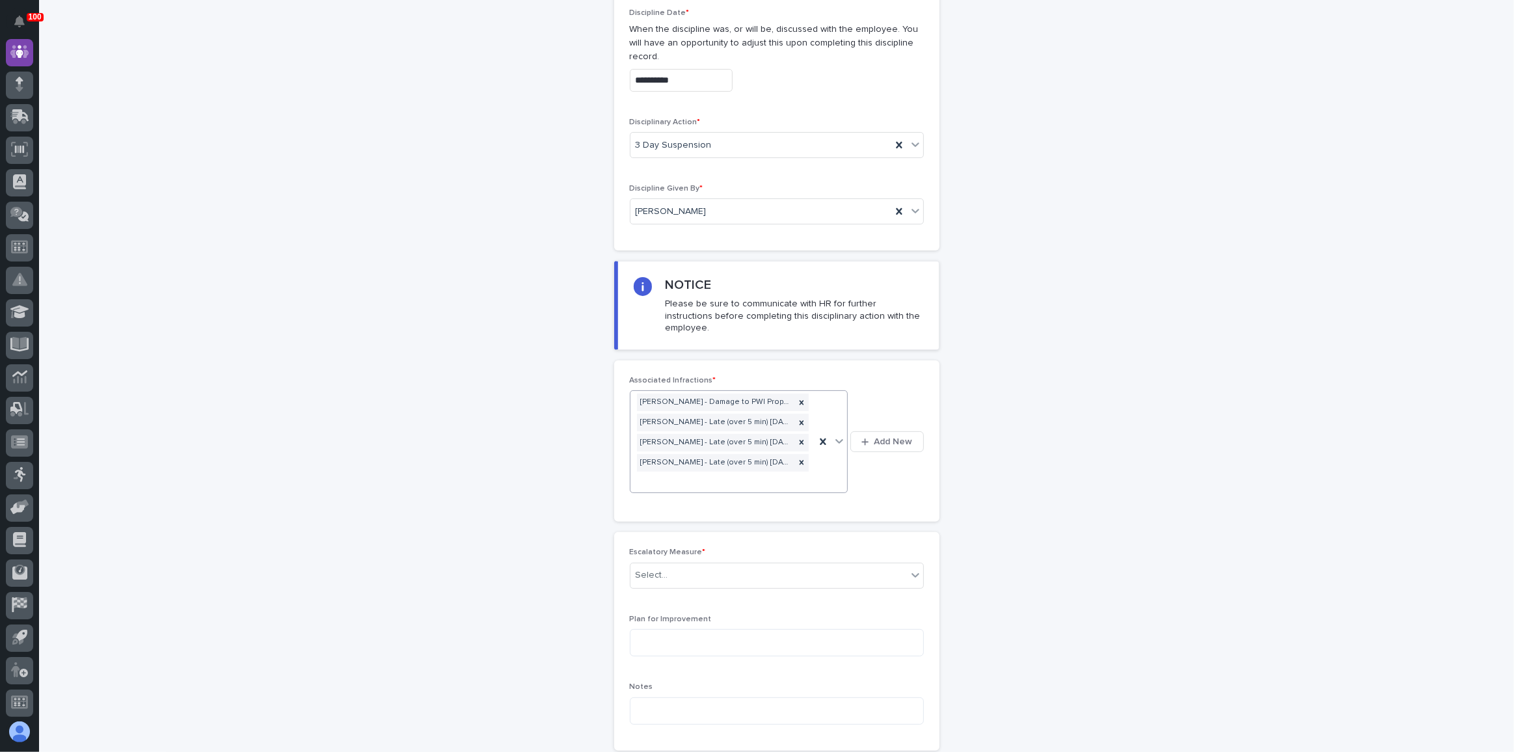
click at [804, 426] on div "[PERSON_NAME] - Damage to PWI Property [DATE] [PERSON_NAME] - Late (over 5 min)…" at bounding box center [723, 442] width 185 height 102
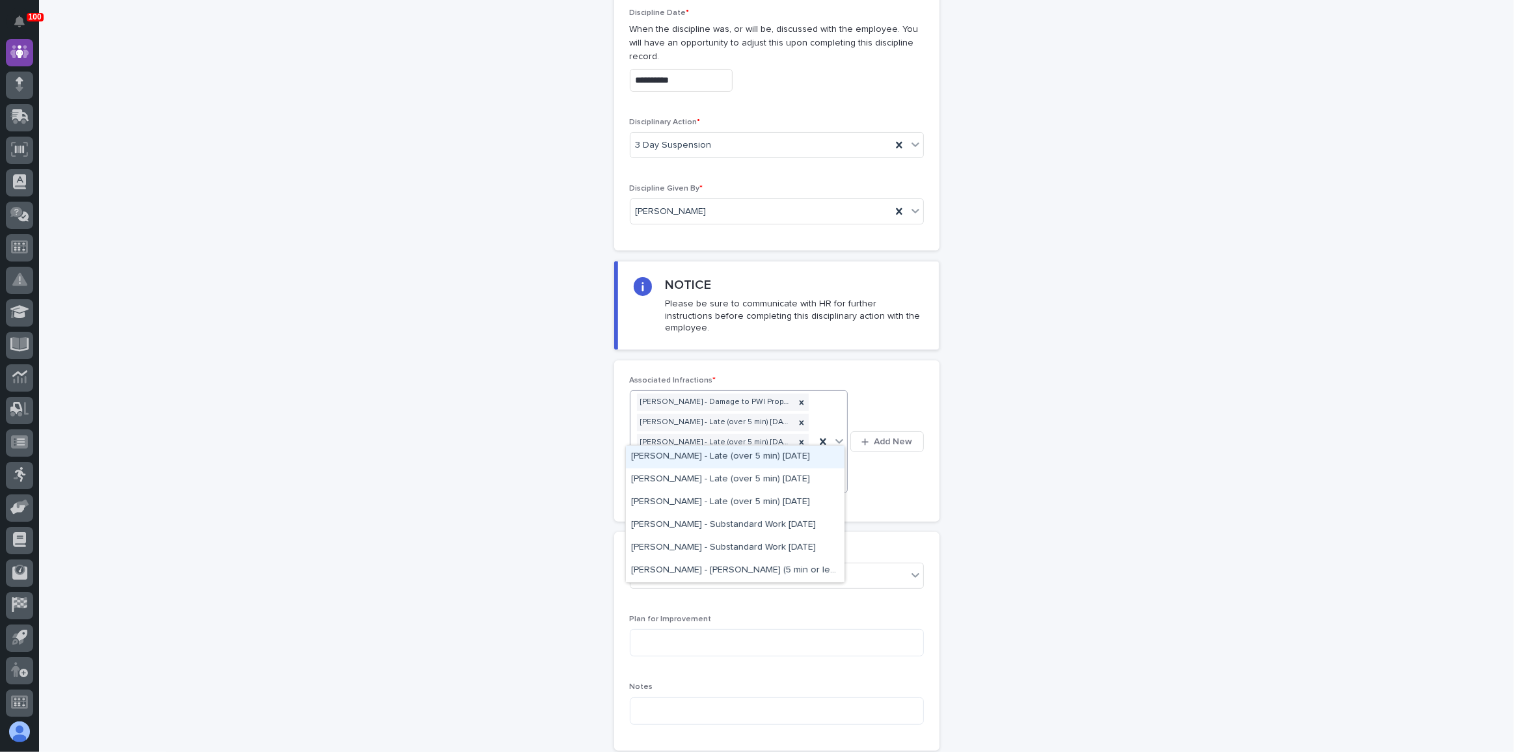
click at [795, 452] on div "[PERSON_NAME] - Late (over 5 min) [DATE]" at bounding box center [735, 457] width 219 height 23
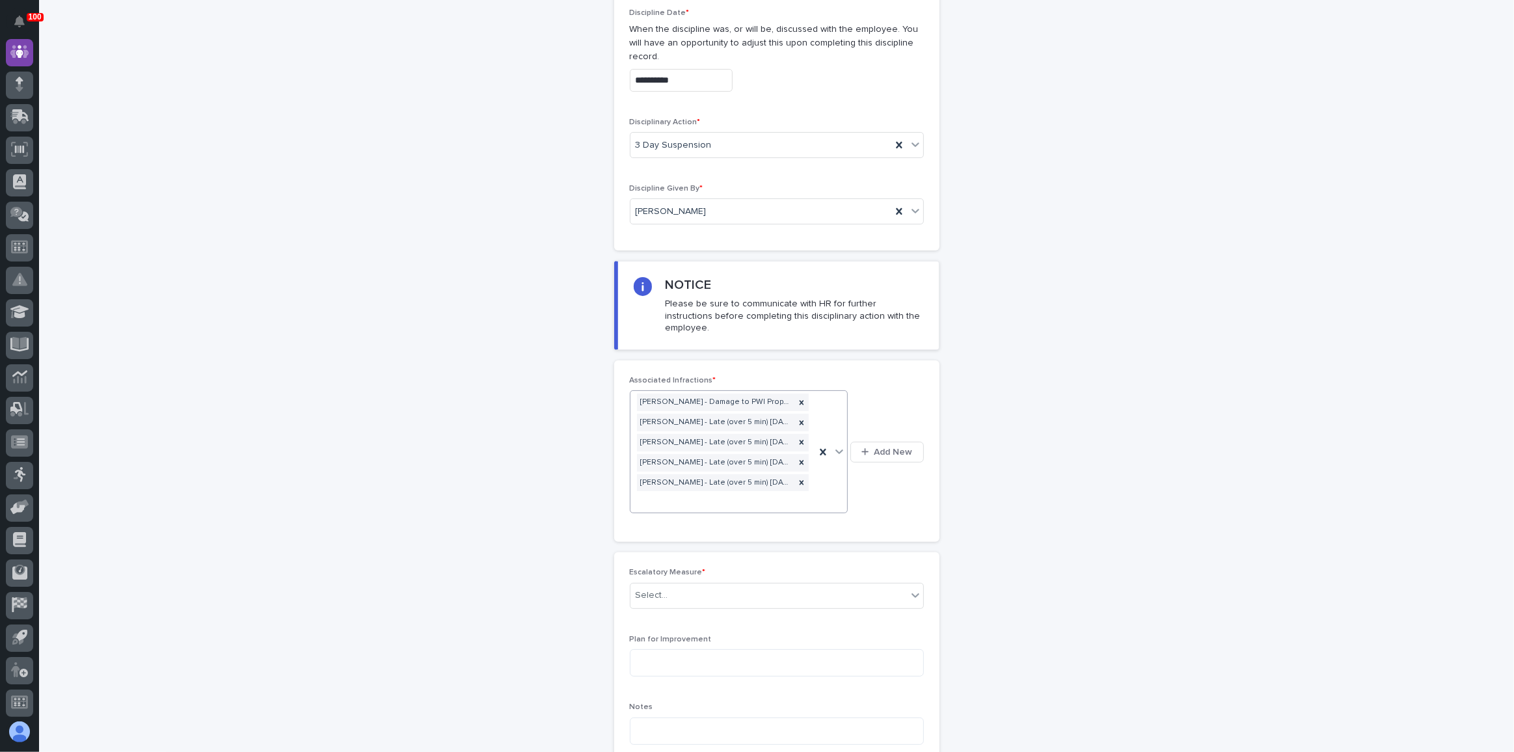
scroll to position [200, 0]
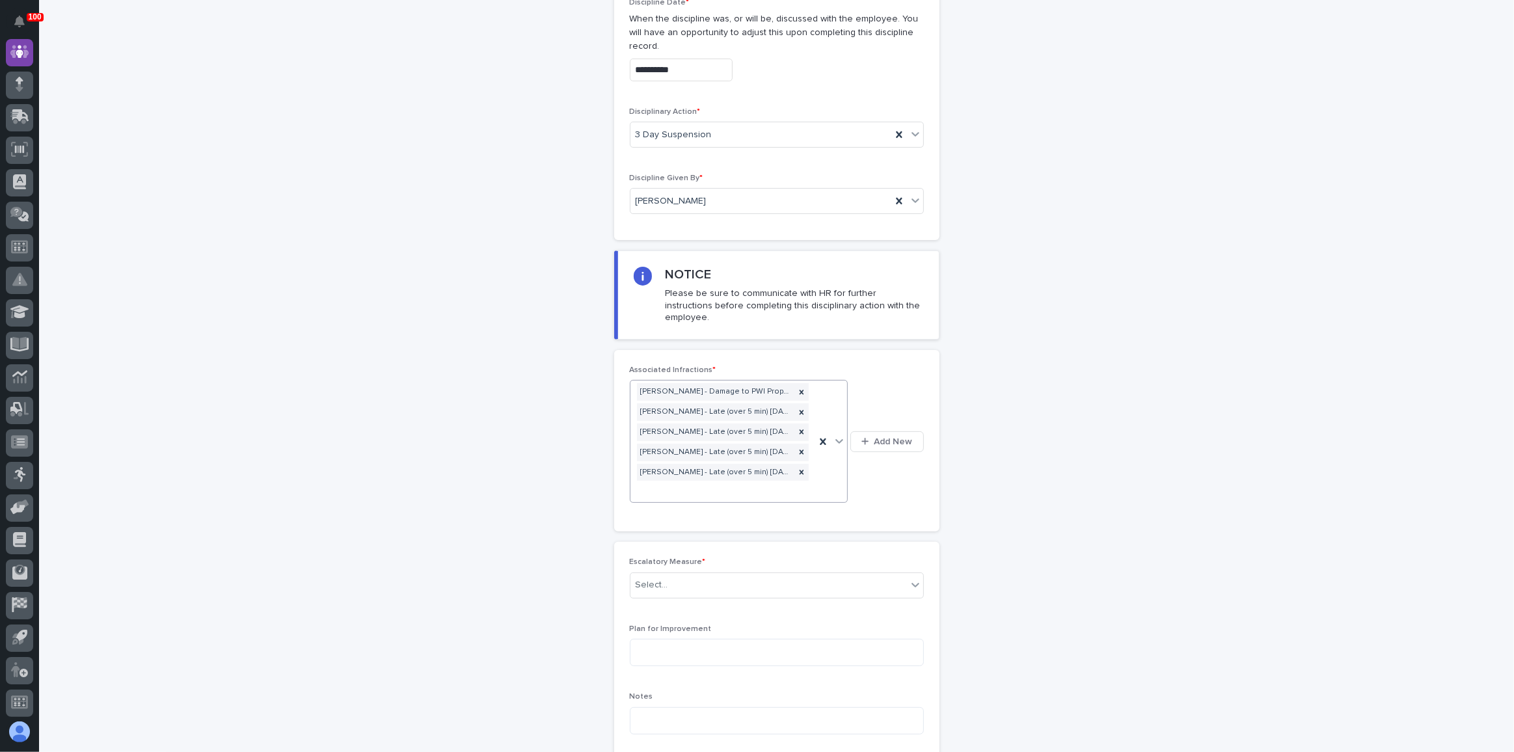
click at [804, 431] on div "[PERSON_NAME] - Damage to PWI Property [DATE] [PERSON_NAME] - Late (over 5 min)…" at bounding box center [723, 442] width 185 height 122
click at [796, 467] on div "[PERSON_NAME] - Late (over 5 min) [DATE]" at bounding box center [735, 466] width 219 height 23
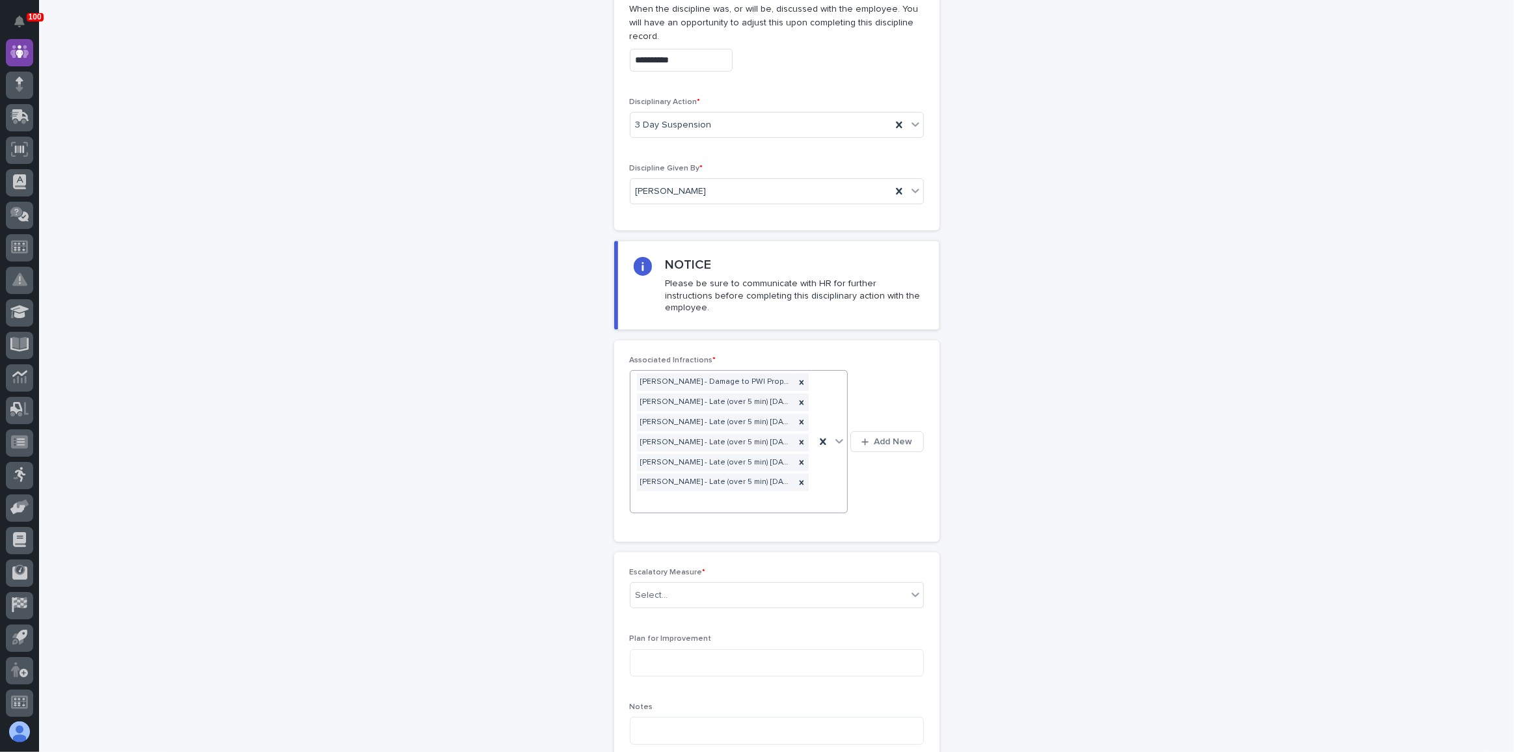
click at [802, 439] on div "[PERSON_NAME] - Damage to PWI Property [DATE] [PERSON_NAME] - Late (over 5 min)…" at bounding box center [723, 442] width 185 height 142
click at [791, 476] on div "[PERSON_NAME] - Late (over 5 min) [DATE]" at bounding box center [735, 477] width 219 height 23
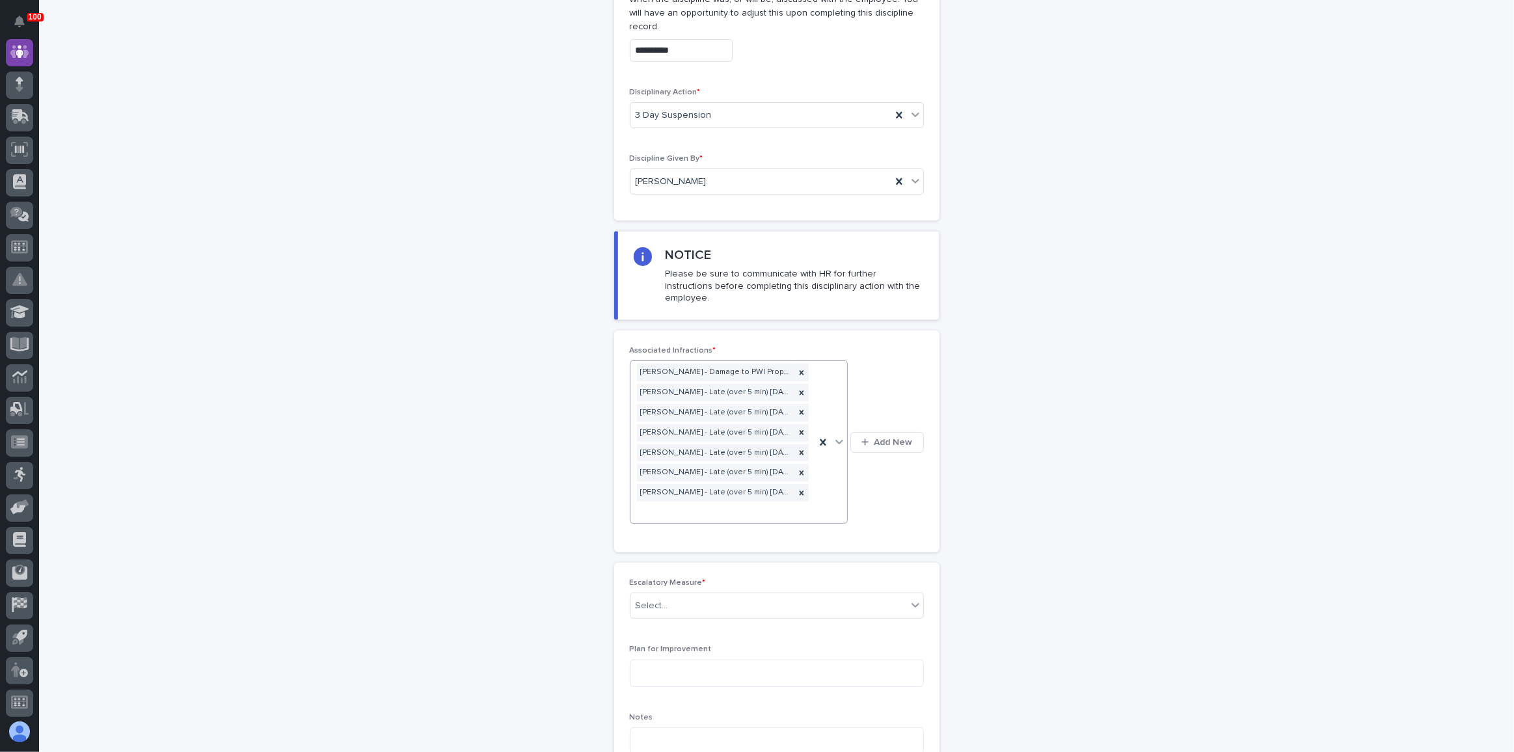
click at [802, 450] on div "[PERSON_NAME] - Damage to PWI Property [DATE] [PERSON_NAME] - Late (over 5 min)…" at bounding box center [723, 441] width 185 height 161
drag, startPoint x: 796, startPoint y: 474, endPoint x: 793, endPoint y: 483, distance: 8.9
click at [793, 483] on div "[PERSON_NAME] - Substandard Work [DATE]" at bounding box center [735, 487] width 219 height 23
click at [806, 451] on div "[PERSON_NAME] - Damage to PWI Property [DATE] [PERSON_NAME] - Late (over 5 min)…" at bounding box center [723, 442] width 185 height 182
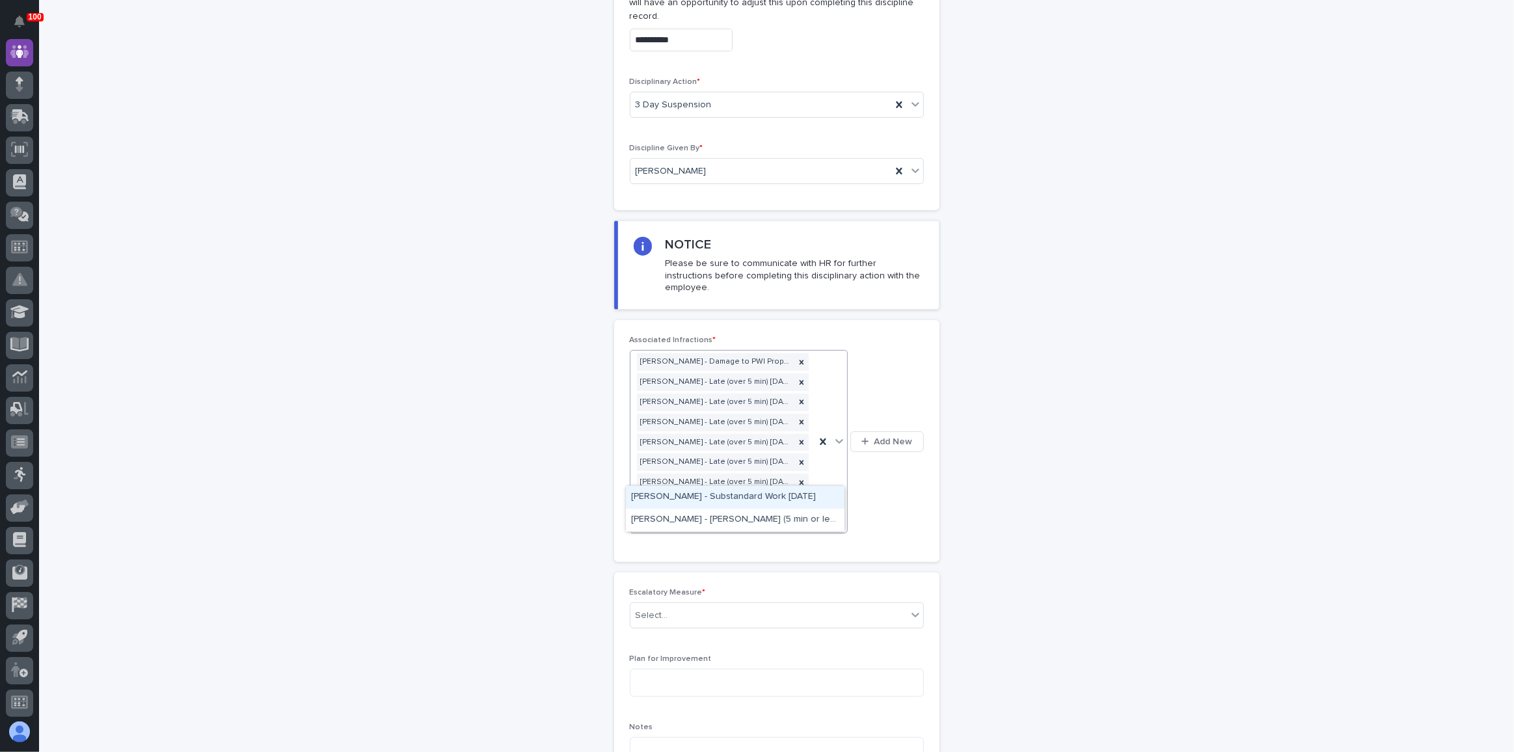
click at [770, 493] on div "[PERSON_NAME] - Substandard Work [DATE]" at bounding box center [735, 497] width 219 height 23
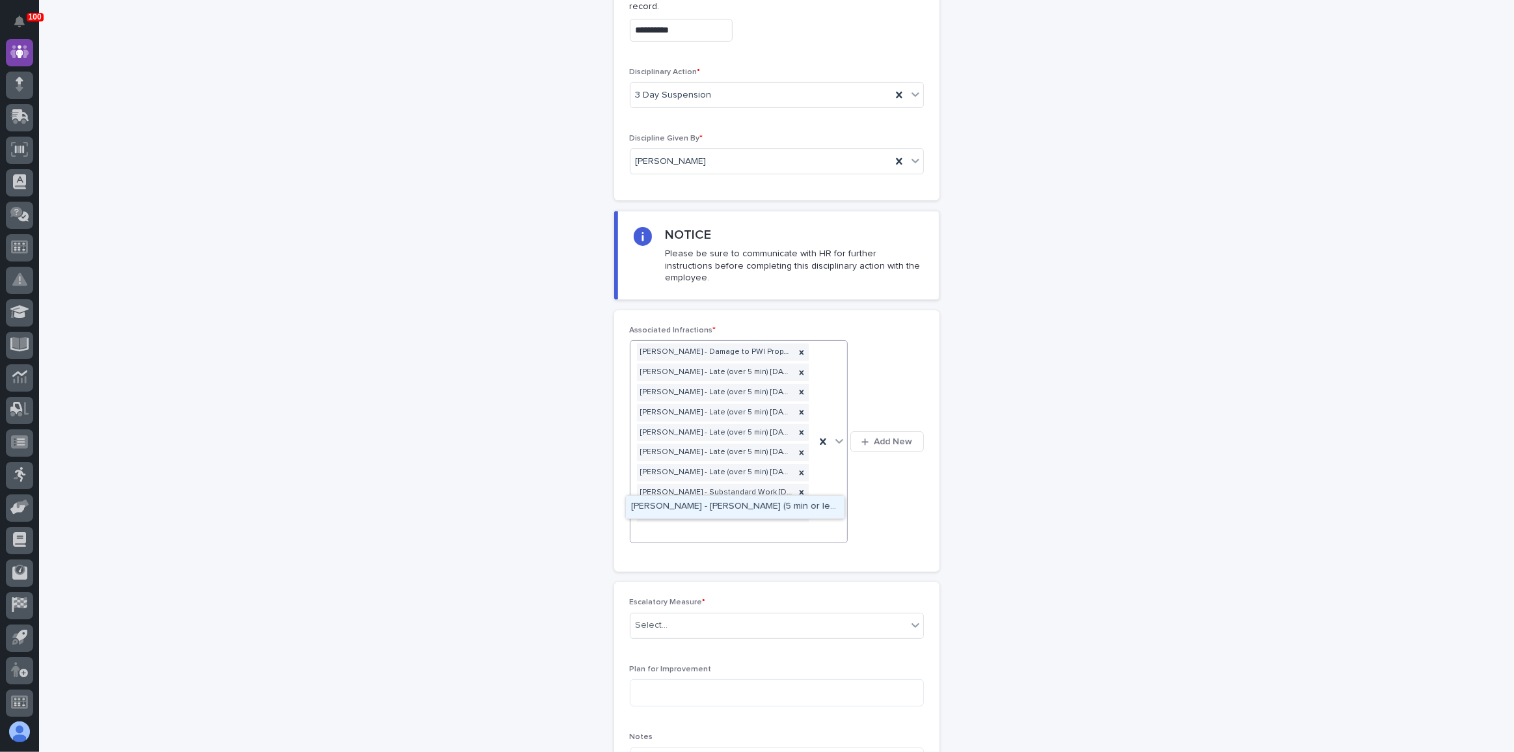
click at [817, 459] on div at bounding box center [831, 442] width 32 height 202
click at [783, 508] on div "[PERSON_NAME] - [PERSON_NAME] (5 min or less) [DATE]" at bounding box center [735, 507] width 219 height 23
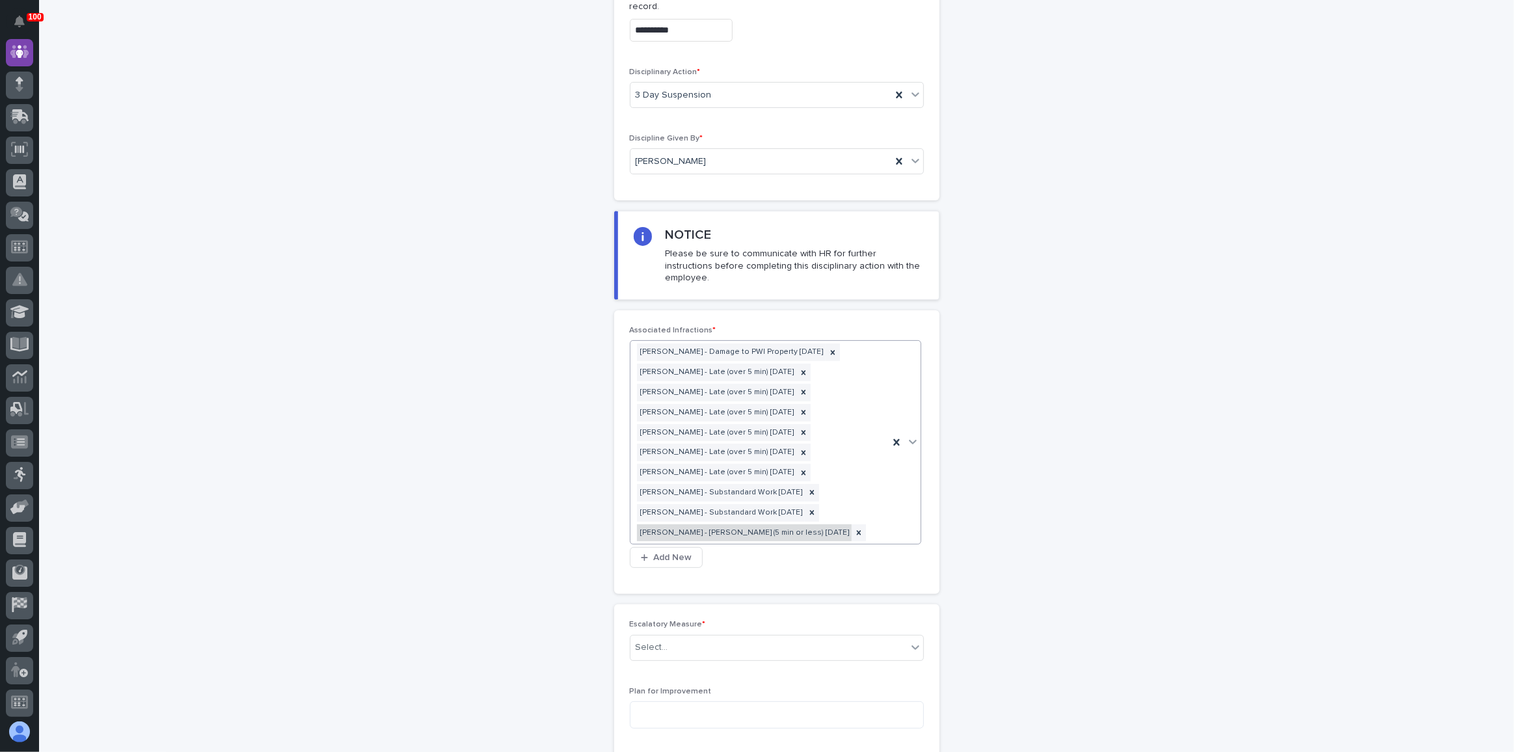
scroll to position [251, 0]
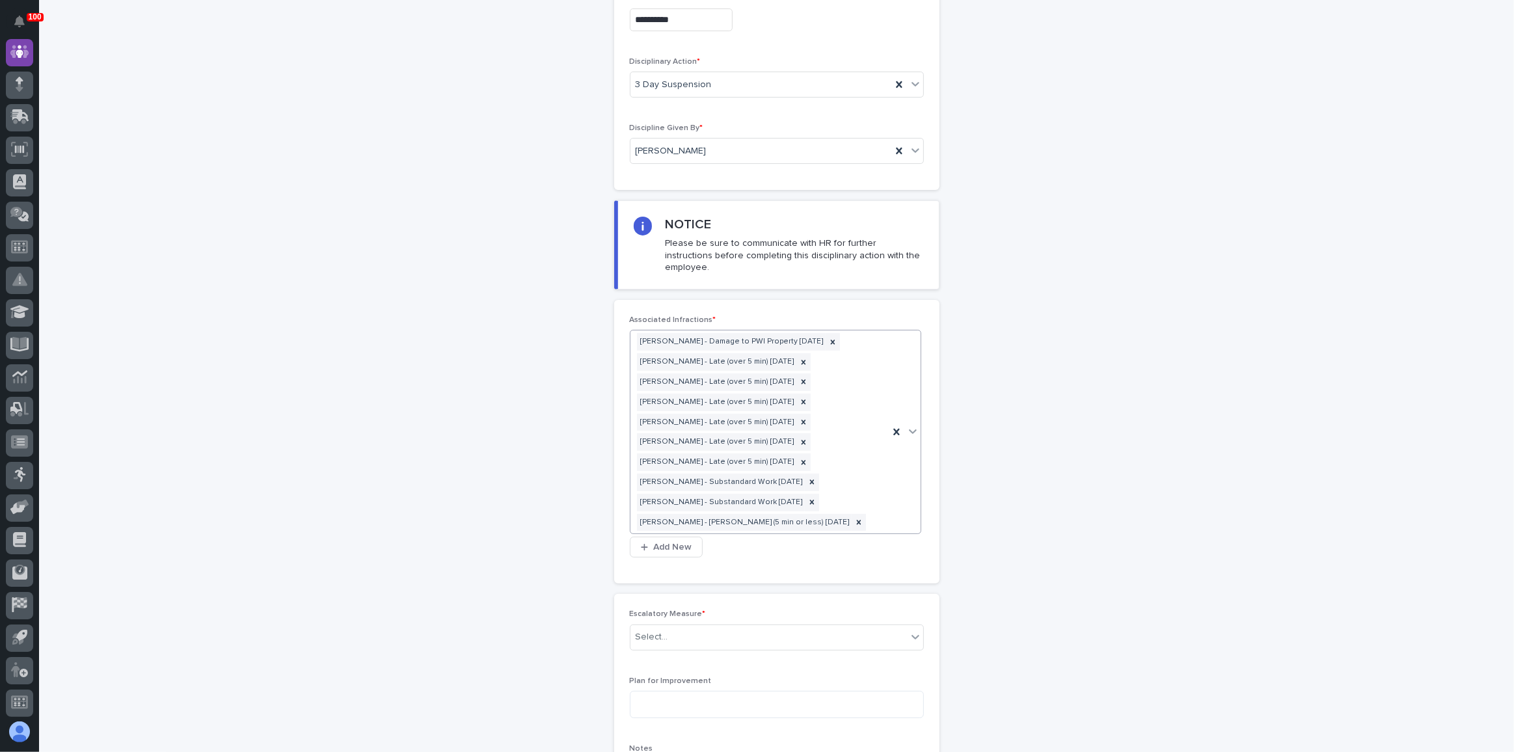
click at [809, 492] on div "[PERSON_NAME] - Damage to PWI Property [DATE] [PERSON_NAME] - Late (over 5 min)…" at bounding box center [760, 432] width 258 height 203
click at [531, 472] on div "**********" at bounding box center [777, 318] width 638 height 1052
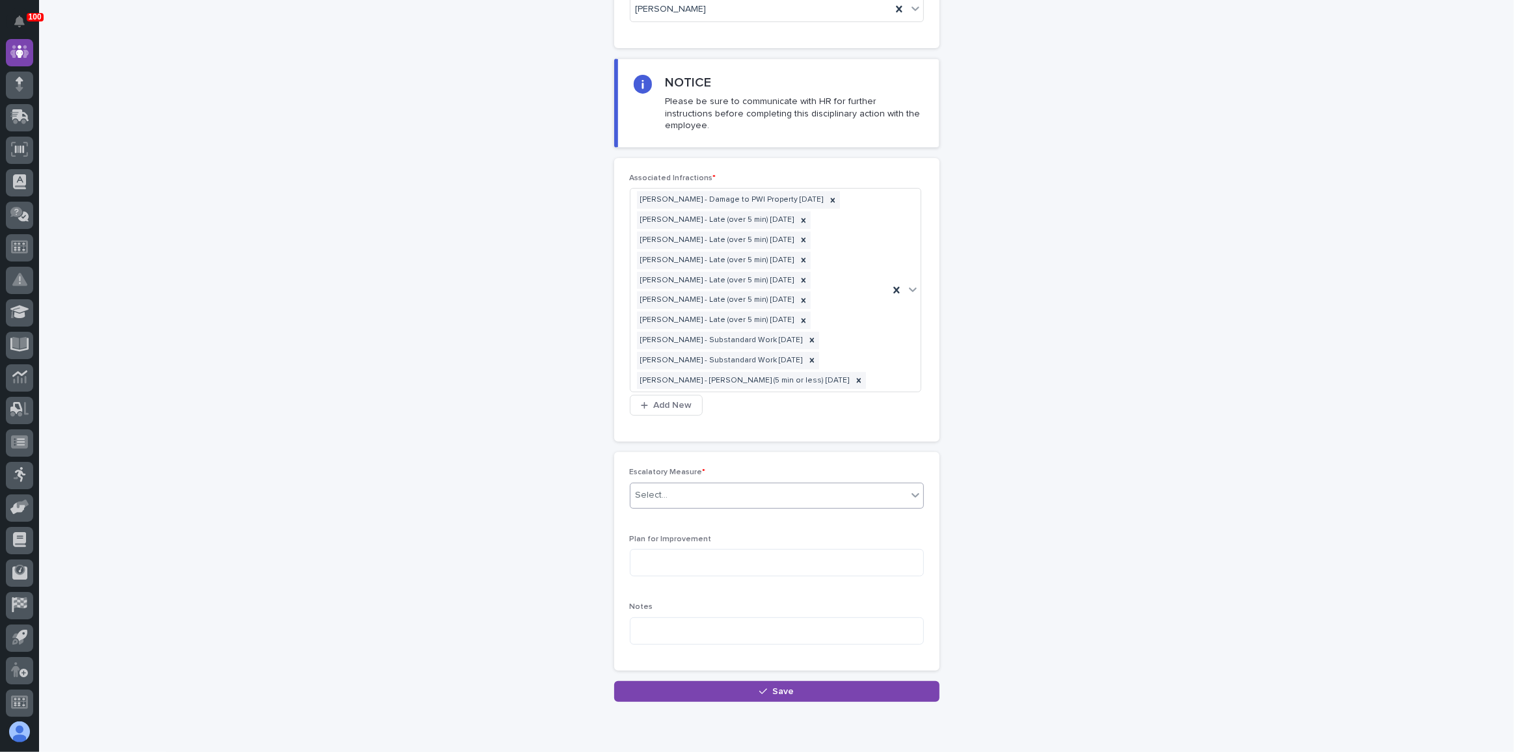
scroll to position [394, 0]
click at [649, 483] on div "Select..." at bounding box center [769, 493] width 277 height 21
click at [658, 483] on div "3-Day Suspension" at bounding box center [772, 491] width 293 height 23
click at [649, 548] on textarea at bounding box center [777, 561] width 294 height 27
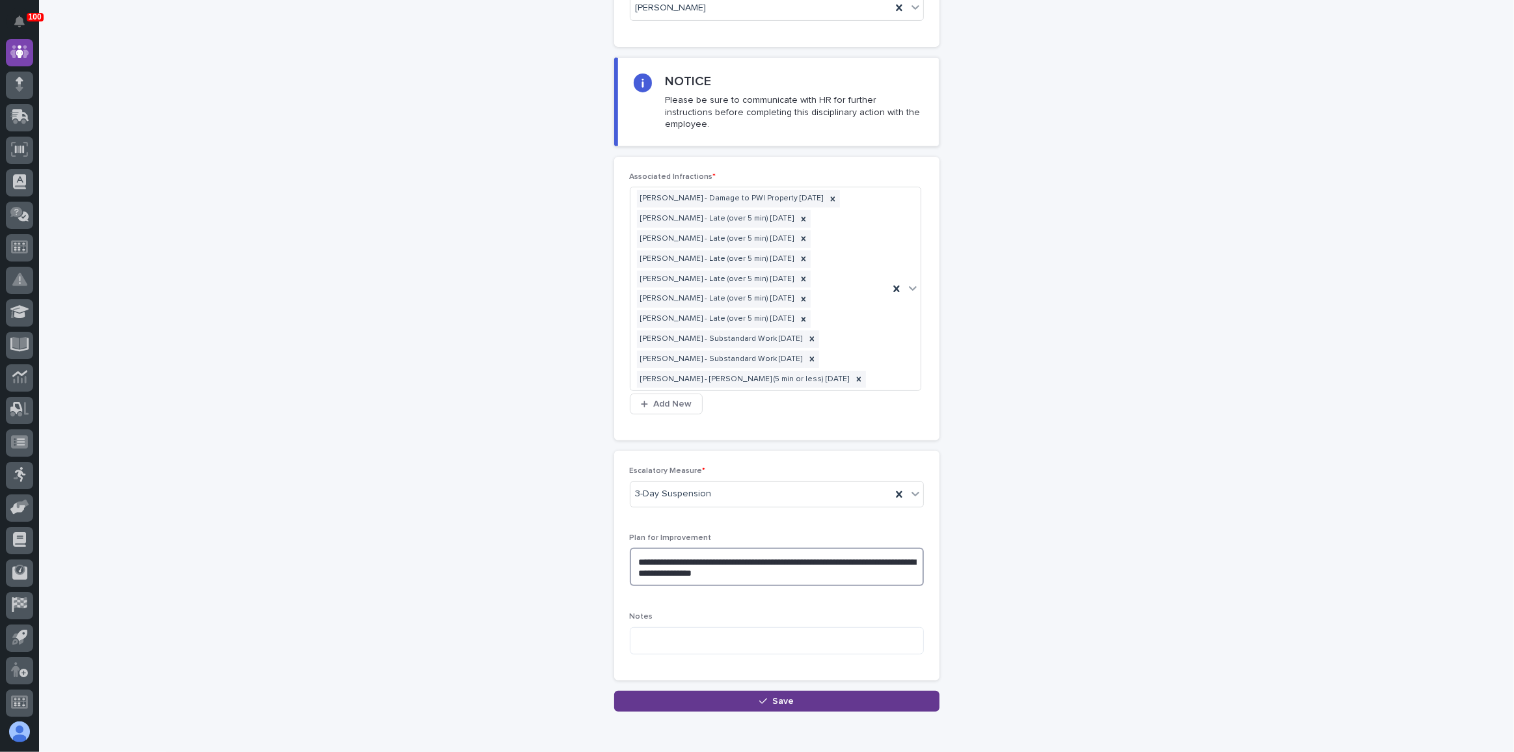
type textarea "**********"
click at [829, 691] on button "Save" at bounding box center [776, 701] width 325 height 21
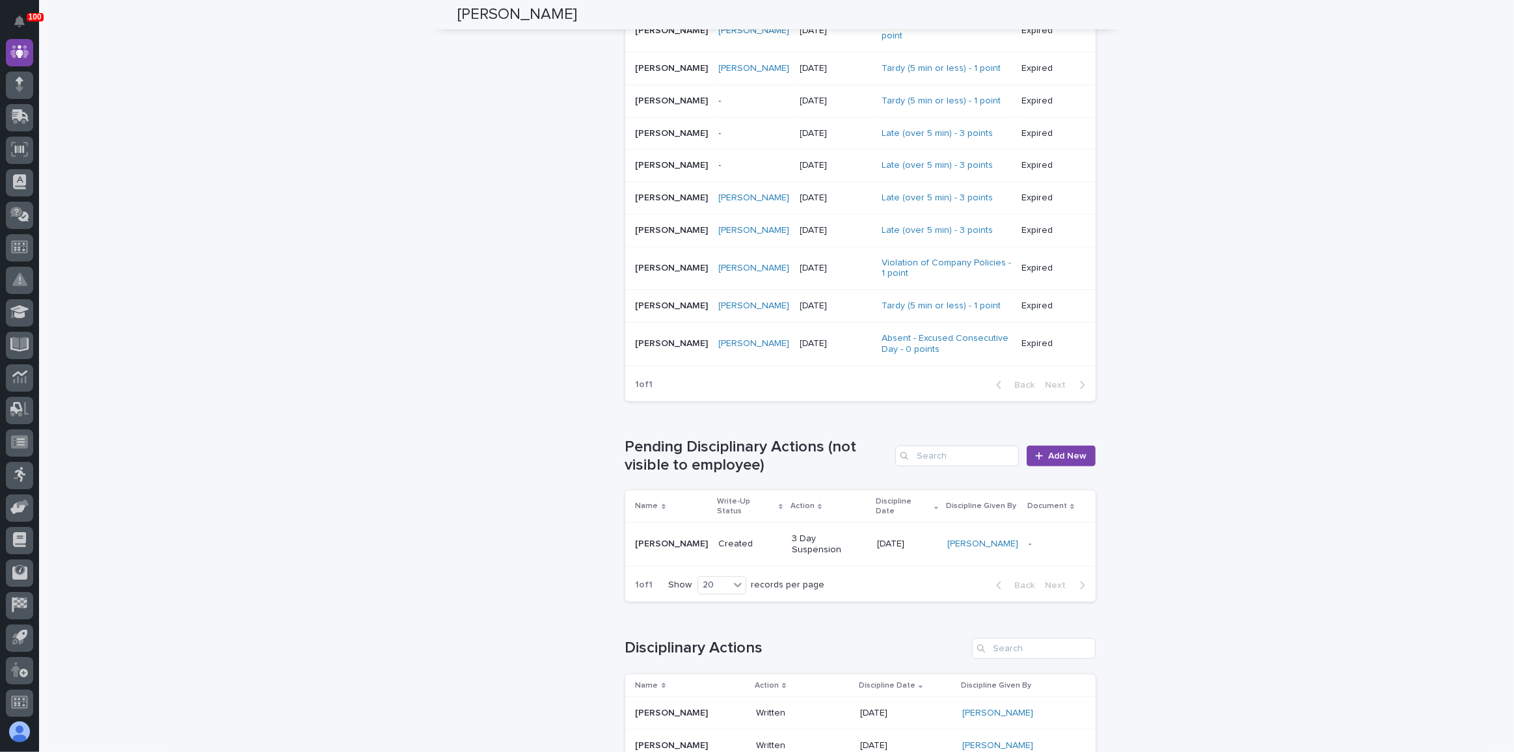
scroll to position [1147, 0]
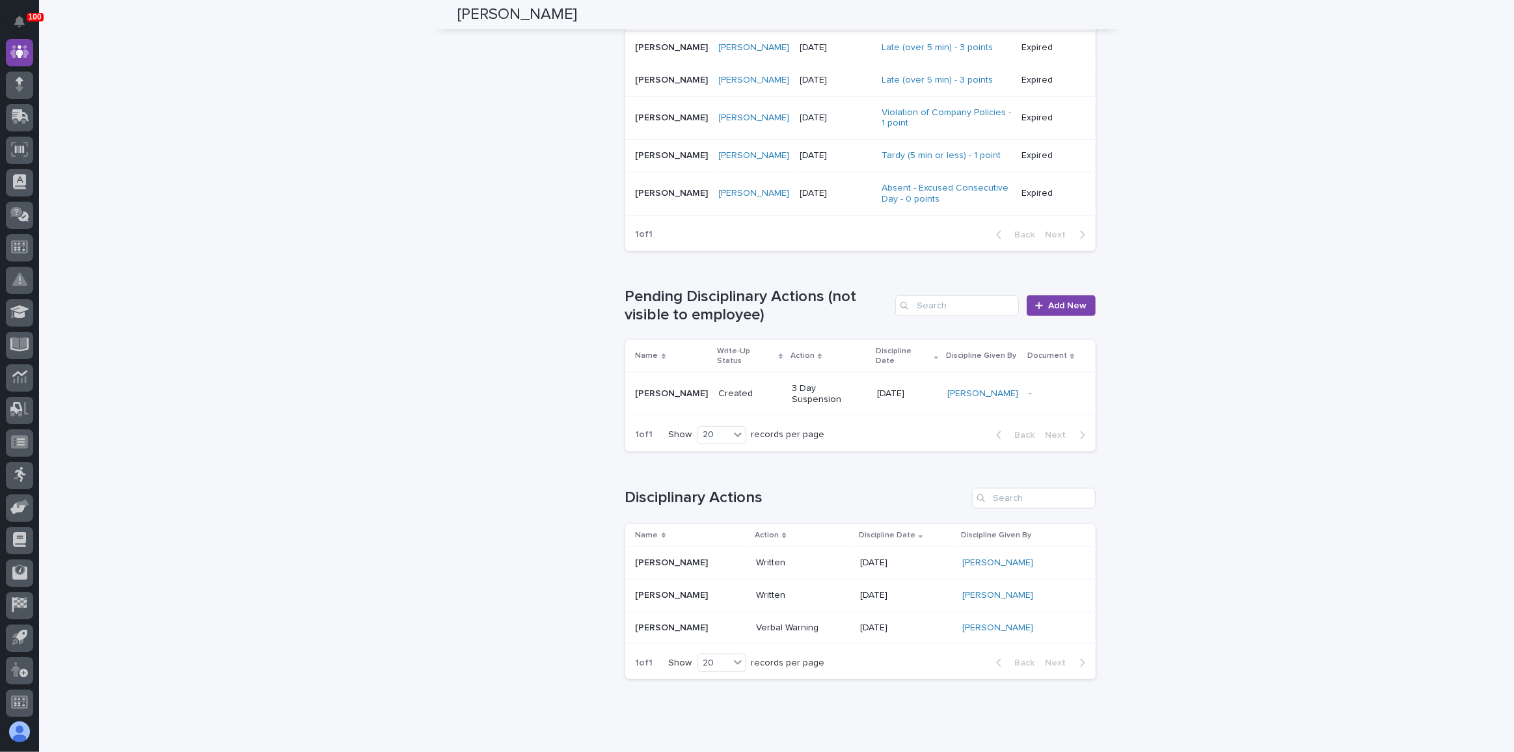
click at [757, 388] on p "Created" at bounding box center [750, 393] width 63 height 11
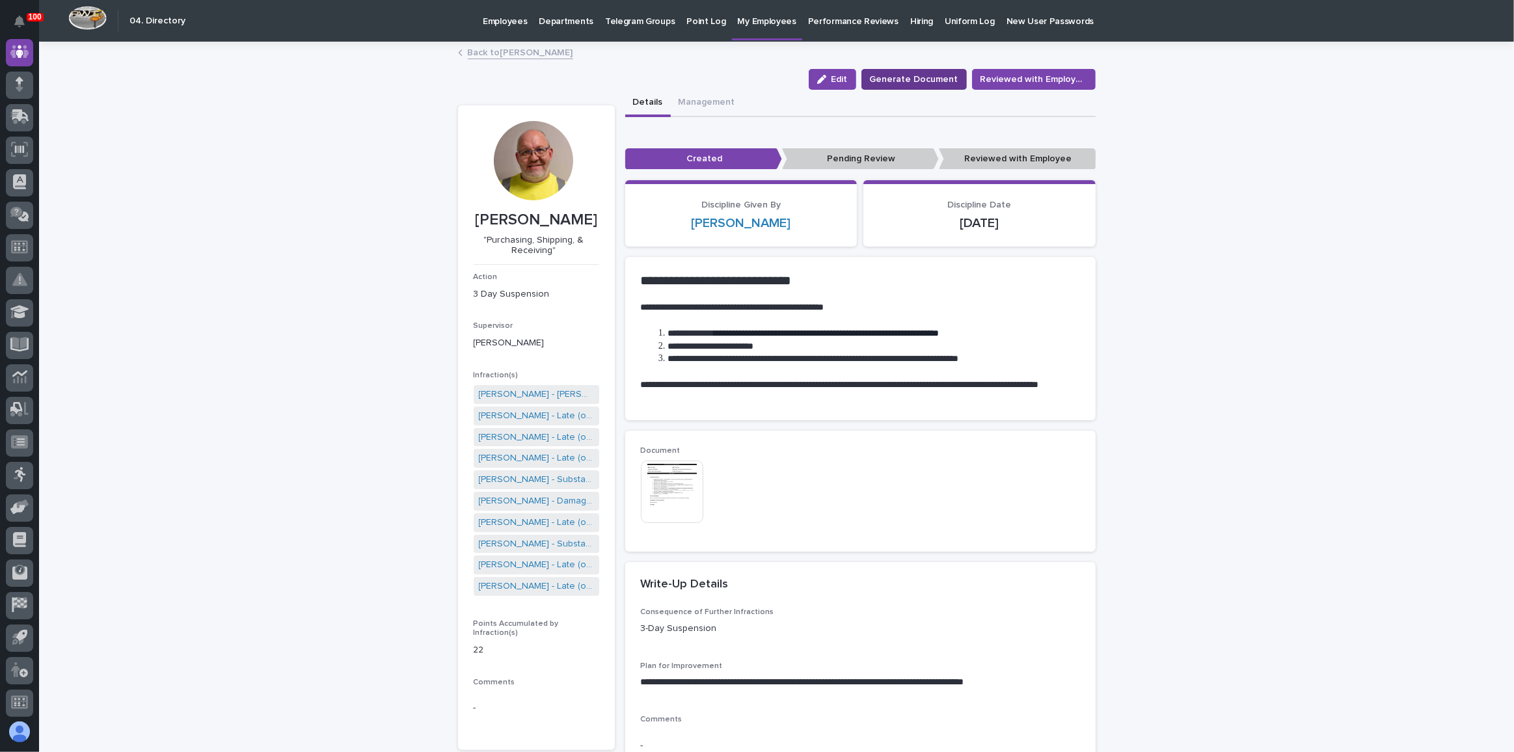
click at [936, 83] on span "Generate Document" at bounding box center [914, 79] width 88 height 13
click at [679, 500] on img at bounding box center [672, 492] width 62 height 62
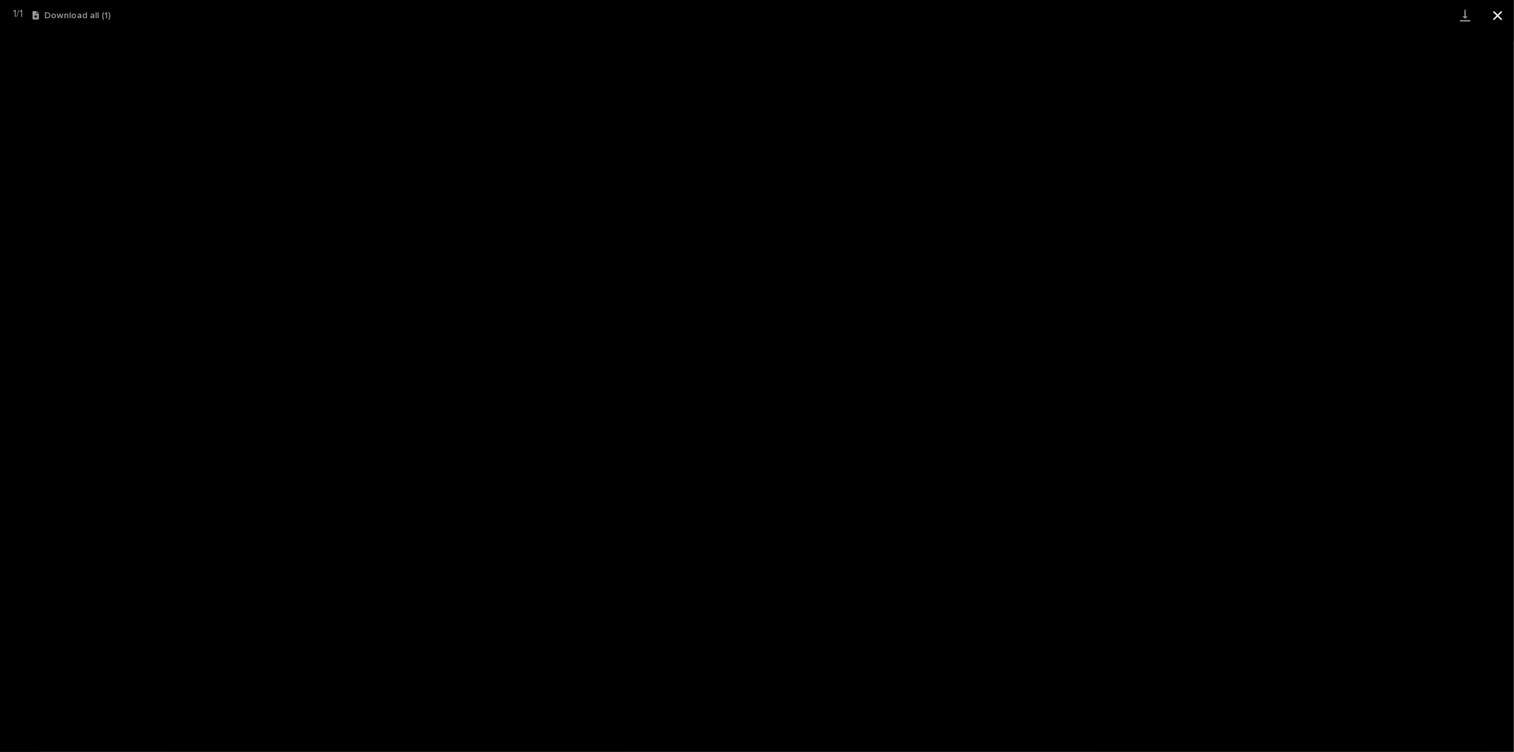
click at [1501, 12] on button "Close gallery" at bounding box center [1498, 15] width 33 height 31
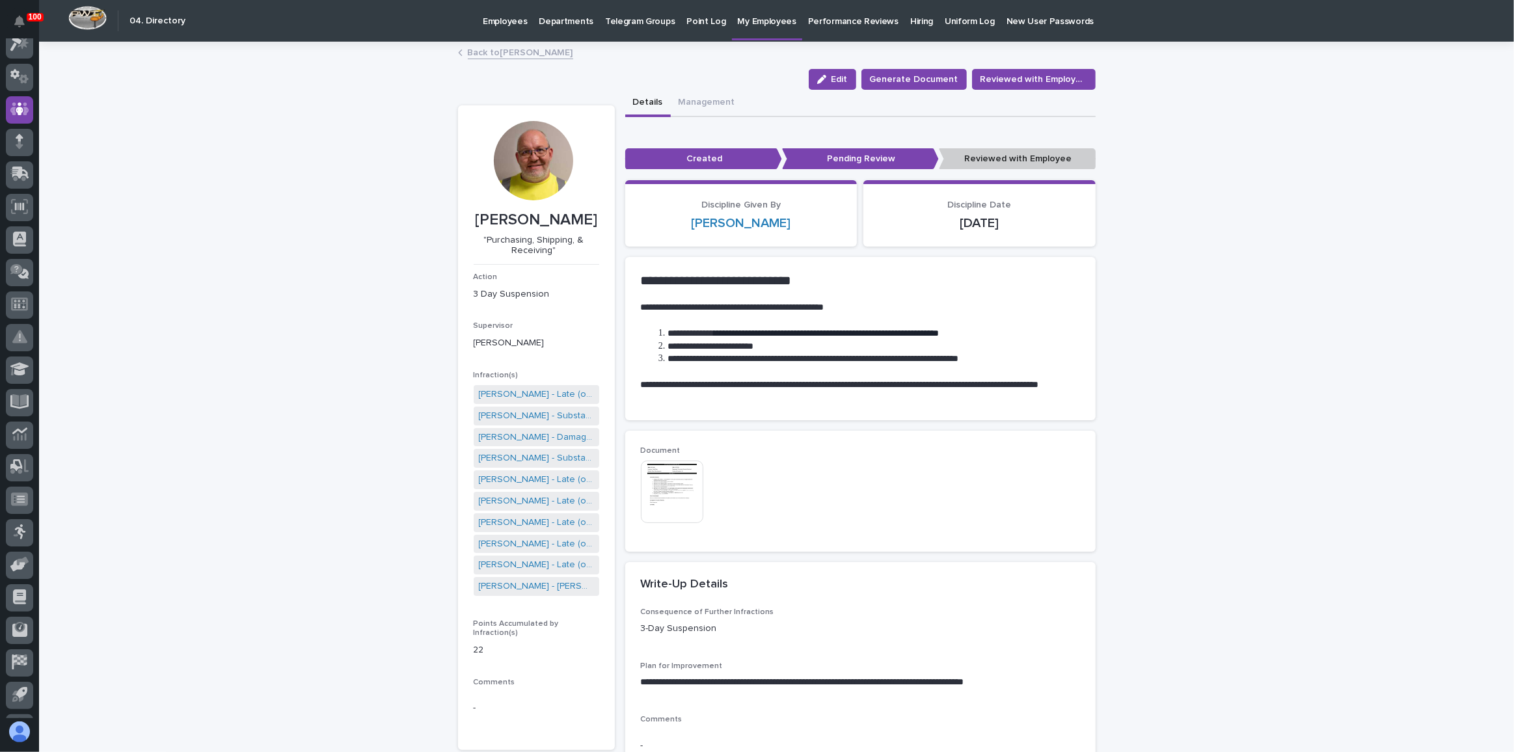
scroll to position [38, 0]
click at [14, 180] on icon at bounding box center [18, 177] width 16 height 12
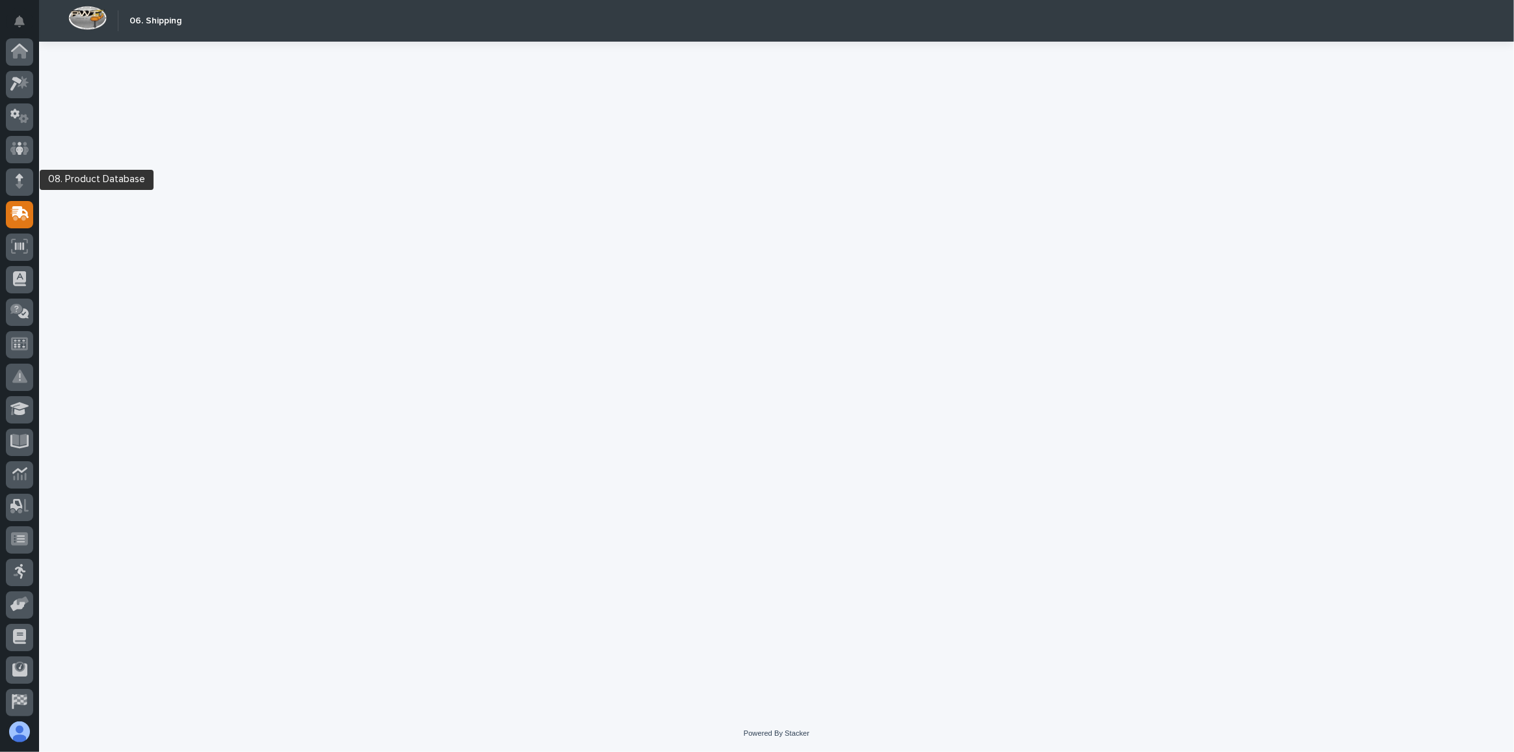
scroll to position [100, 0]
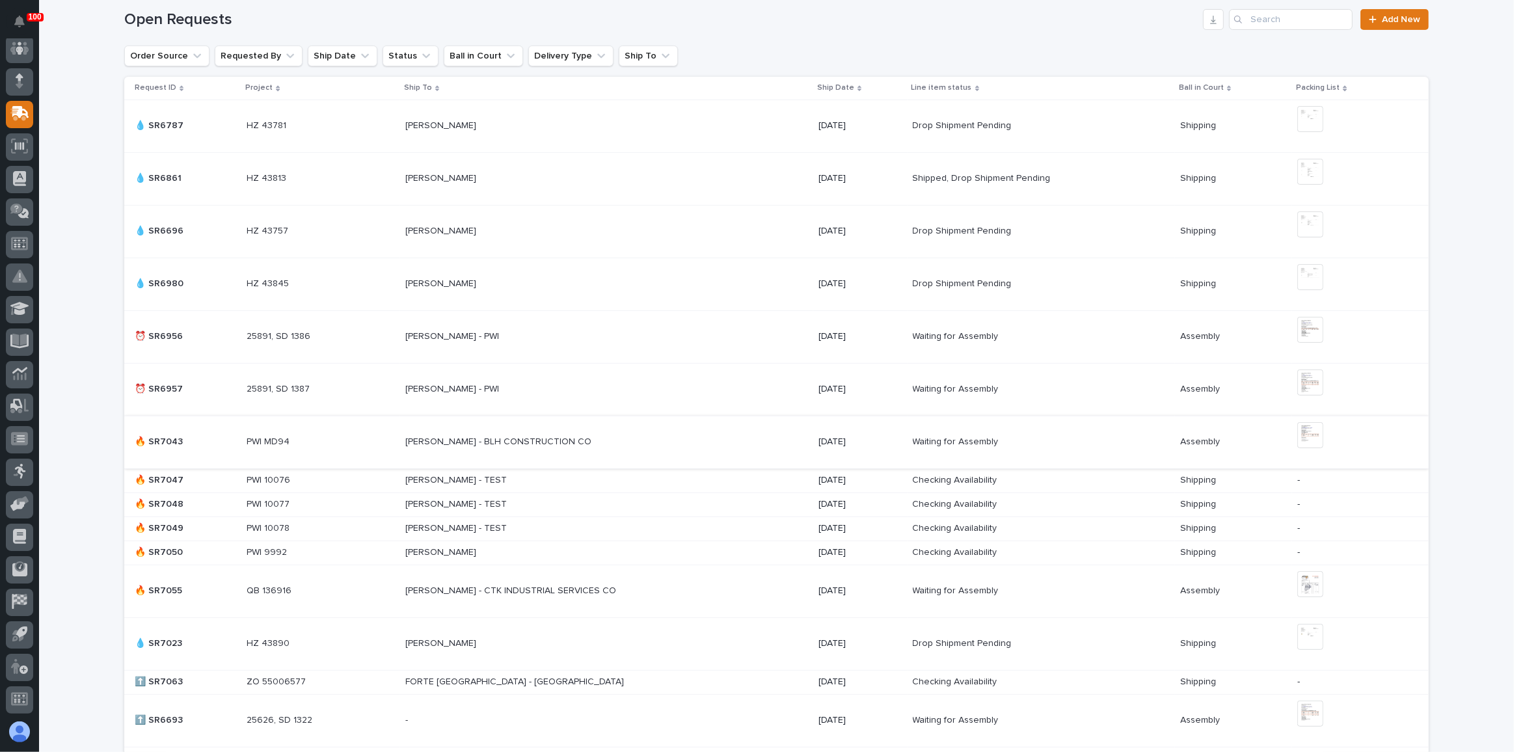
scroll to position [414, 0]
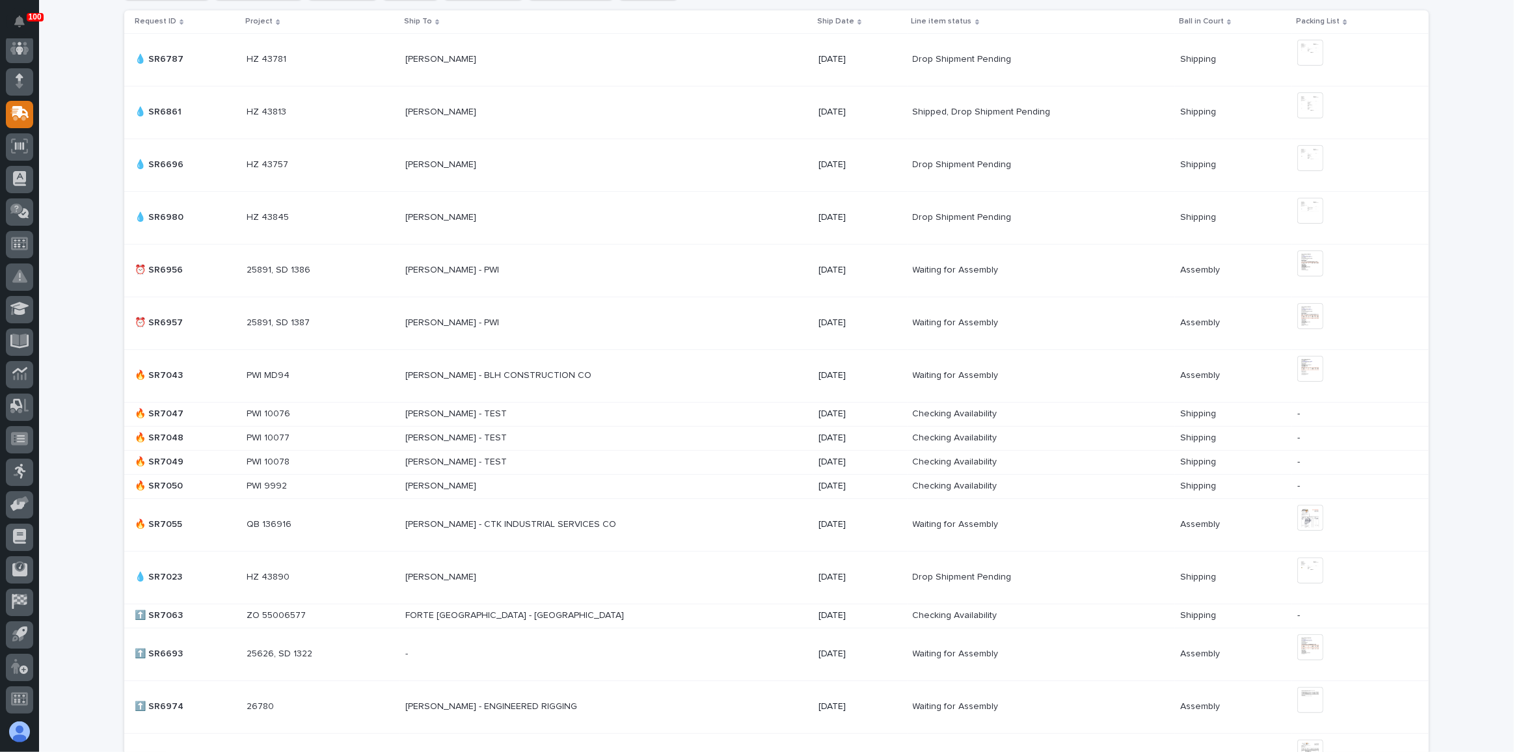
click at [670, 368] on div "[PERSON_NAME] - BLH CONSTRUCTION CO [PERSON_NAME] - BLH CONSTRUCTION CO" at bounding box center [606, 375] width 403 height 21
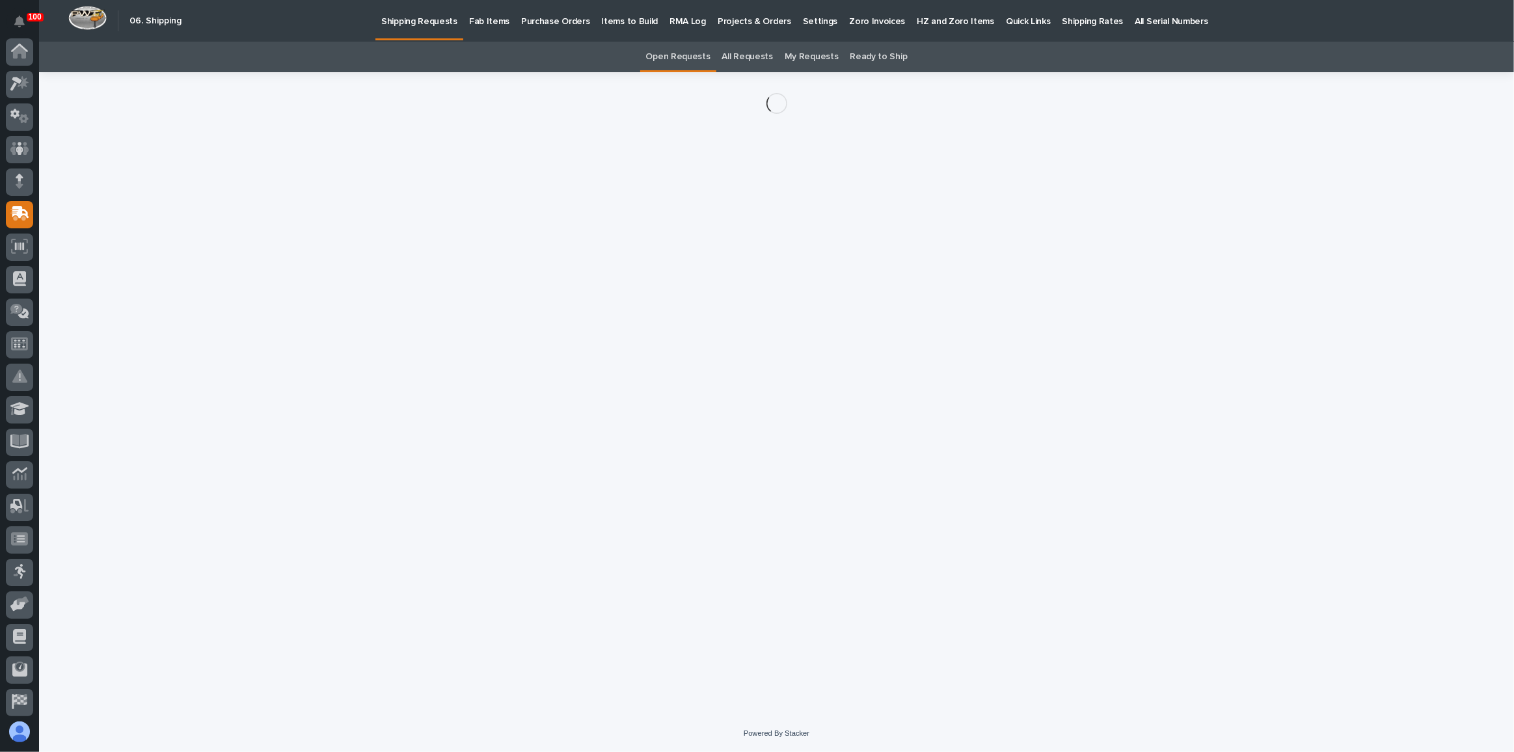
scroll to position [100, 0]
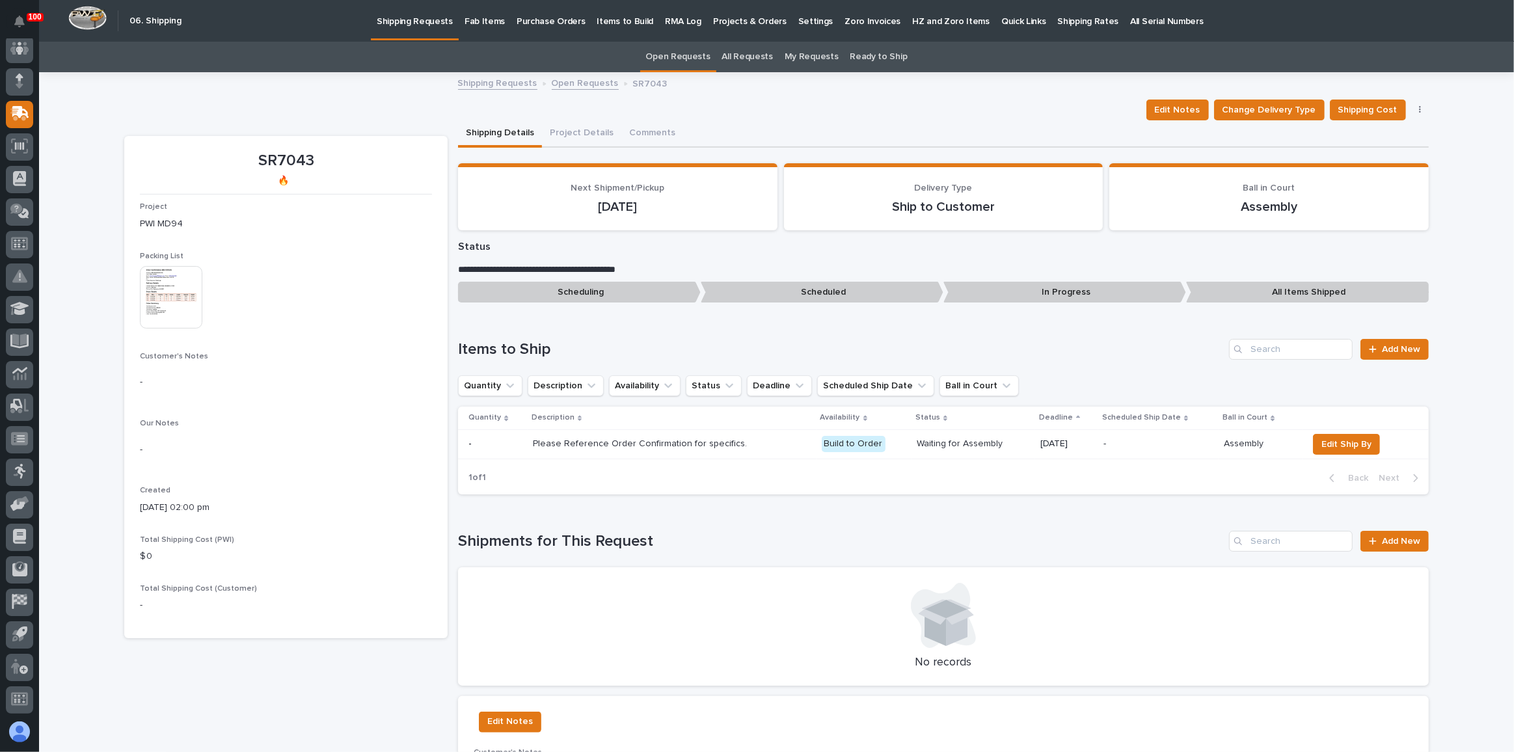
click at [169, 300] on img at bounding box center [171, 297] width 62 height 62
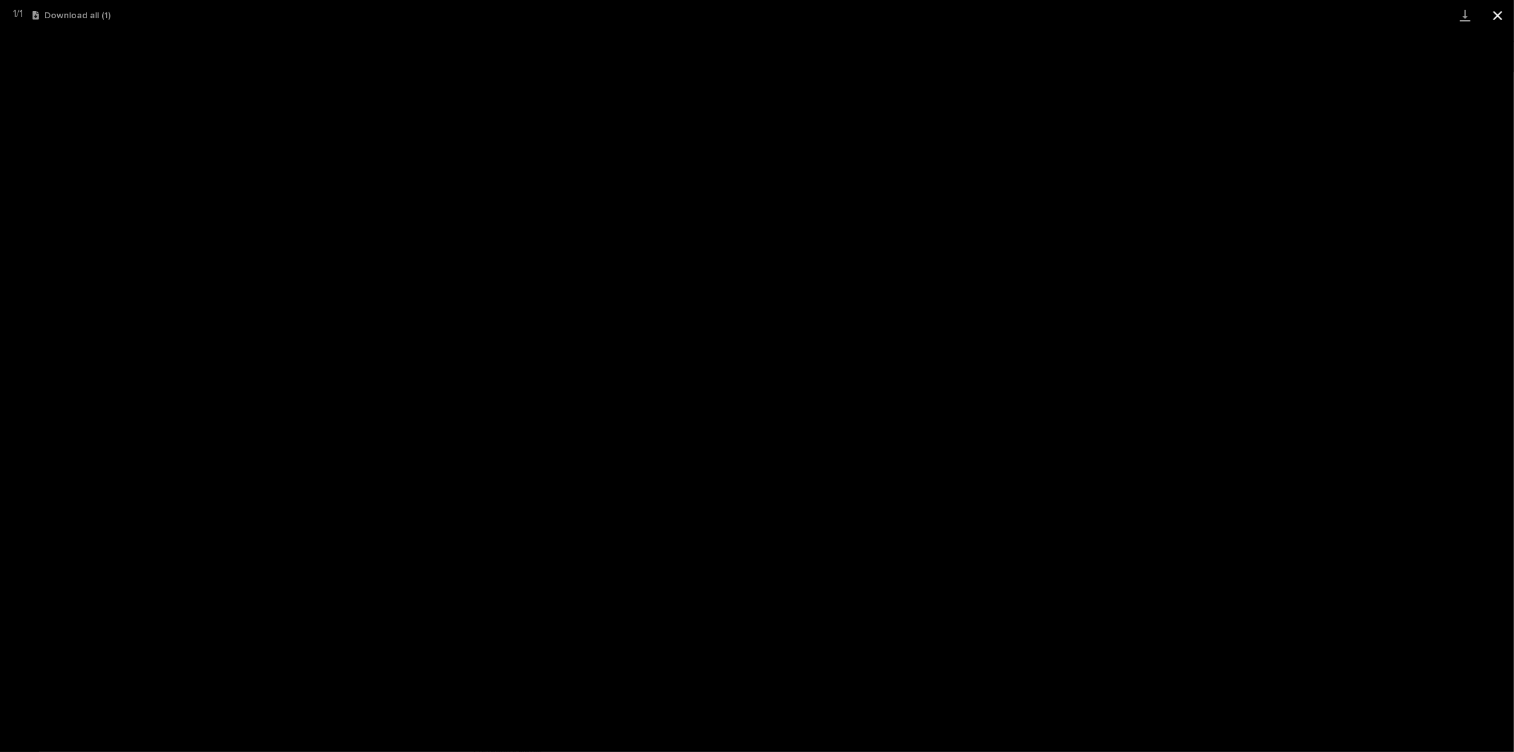
click at [1501, 15] on button "Close gallery" at bounding box center [1498, 15] width 33 height 31
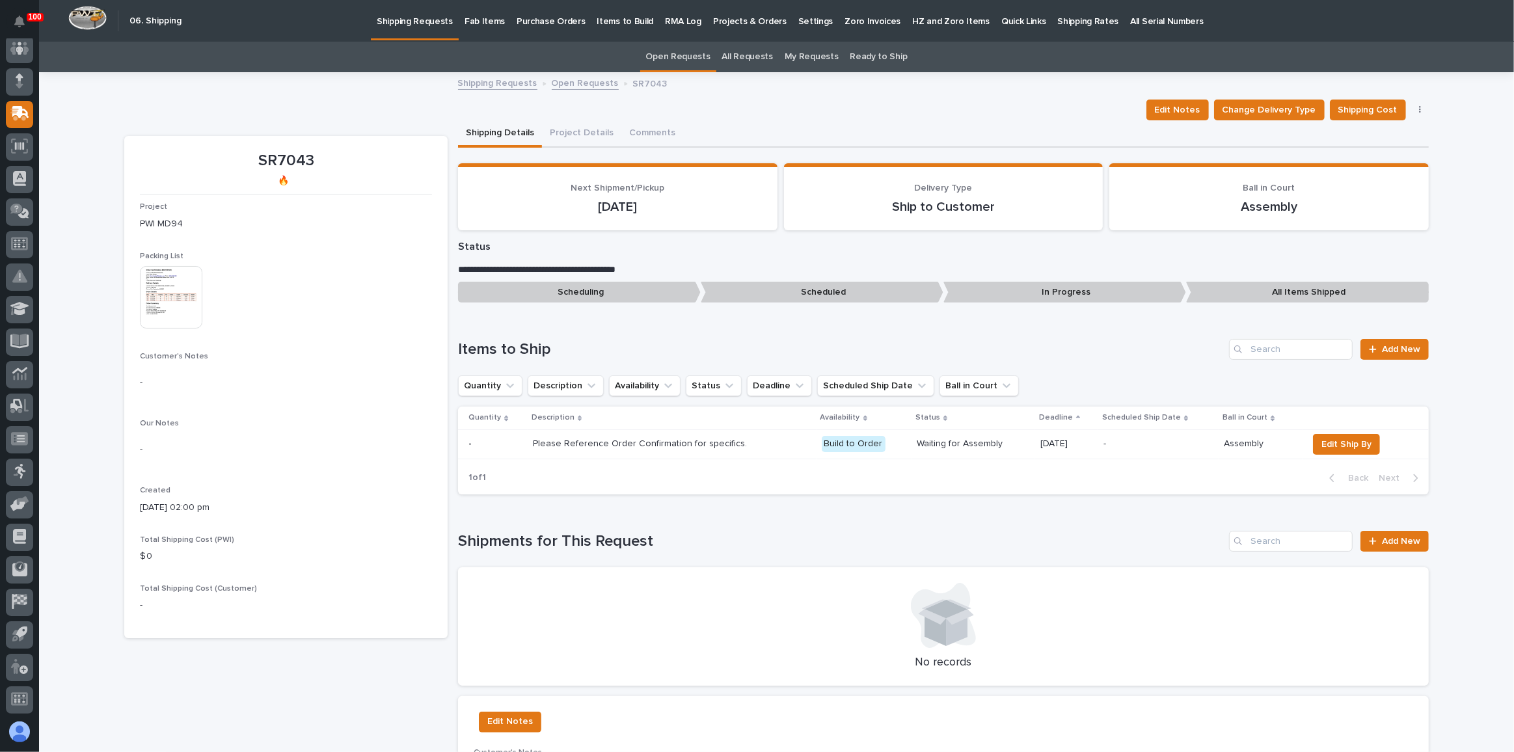
click at [429, 27] on link "Shipping Requests" at bounding box center [415, 19] width 88 height 38
